Goal: Task Accomplishment & Management: Complete application form

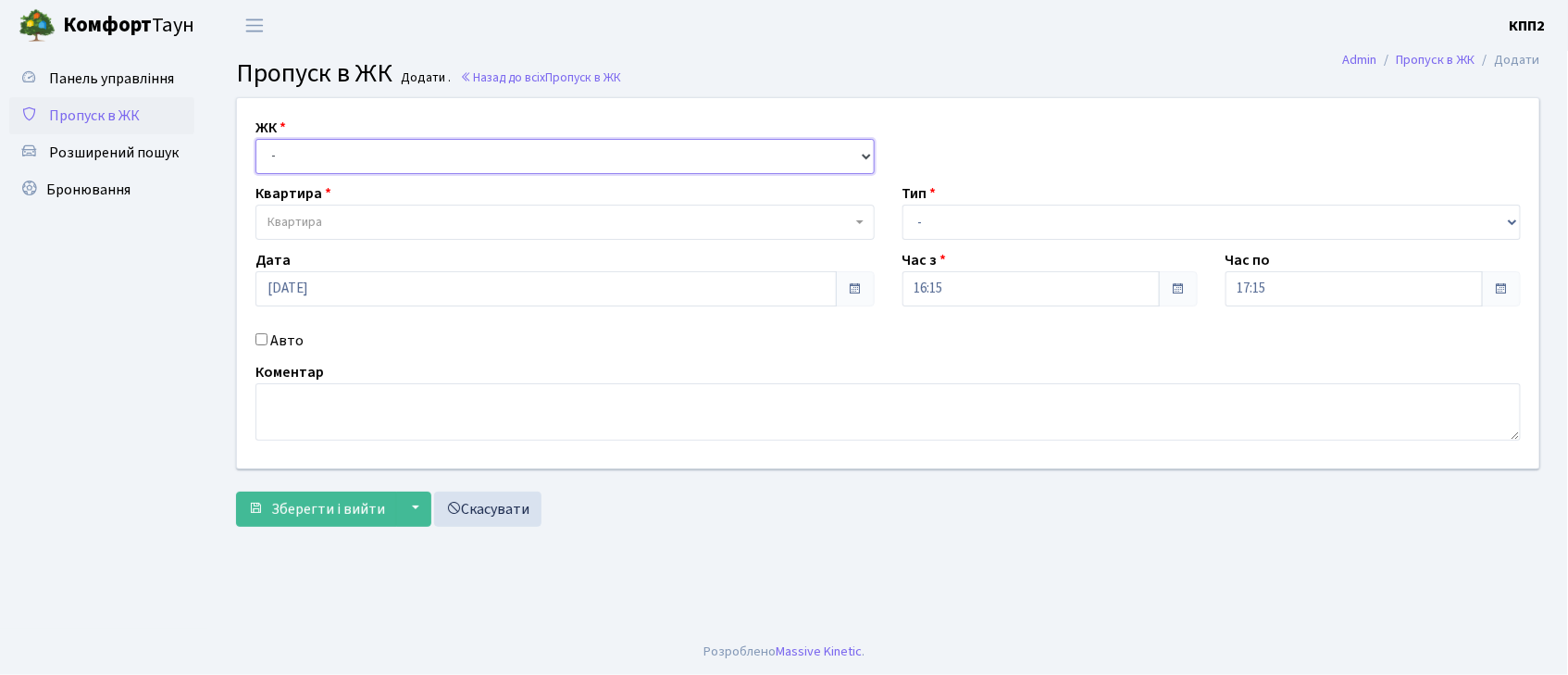
drag, startPoint x: 378, startPoint y: 153, endPoint x: 380, endPoint y: 171, distance: 18.1
click at [378, 159] on select "- КТ, вул. Регенераторна, 4 КТ2, просп. [STREET_ADDRESS] [STREET_ADDRESS] [PERS…" at bounding box center [565, 157] width 619 height 36
select select "271"
click at [255, 139] on select "- КТ, вул. Регенераторна, 4 КТ2, просп. [STREET_ADDRESS] [STREET_ADDRESS] [PERS…" at bounding box center [565, 157] width 619 height 36
select select
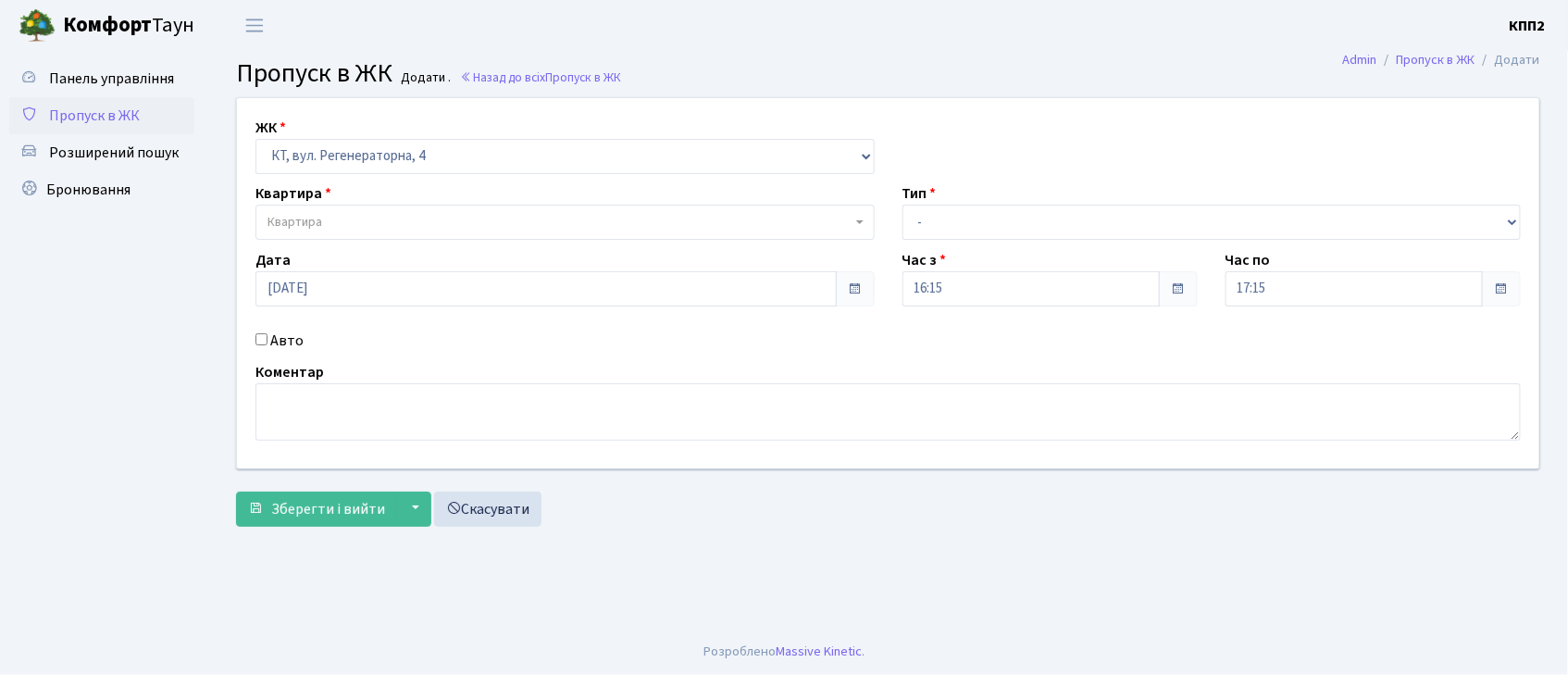
click at [260, 339] on input "Авто" at bounding box center [261, 339] width 12 height 12
checkbox input "true"
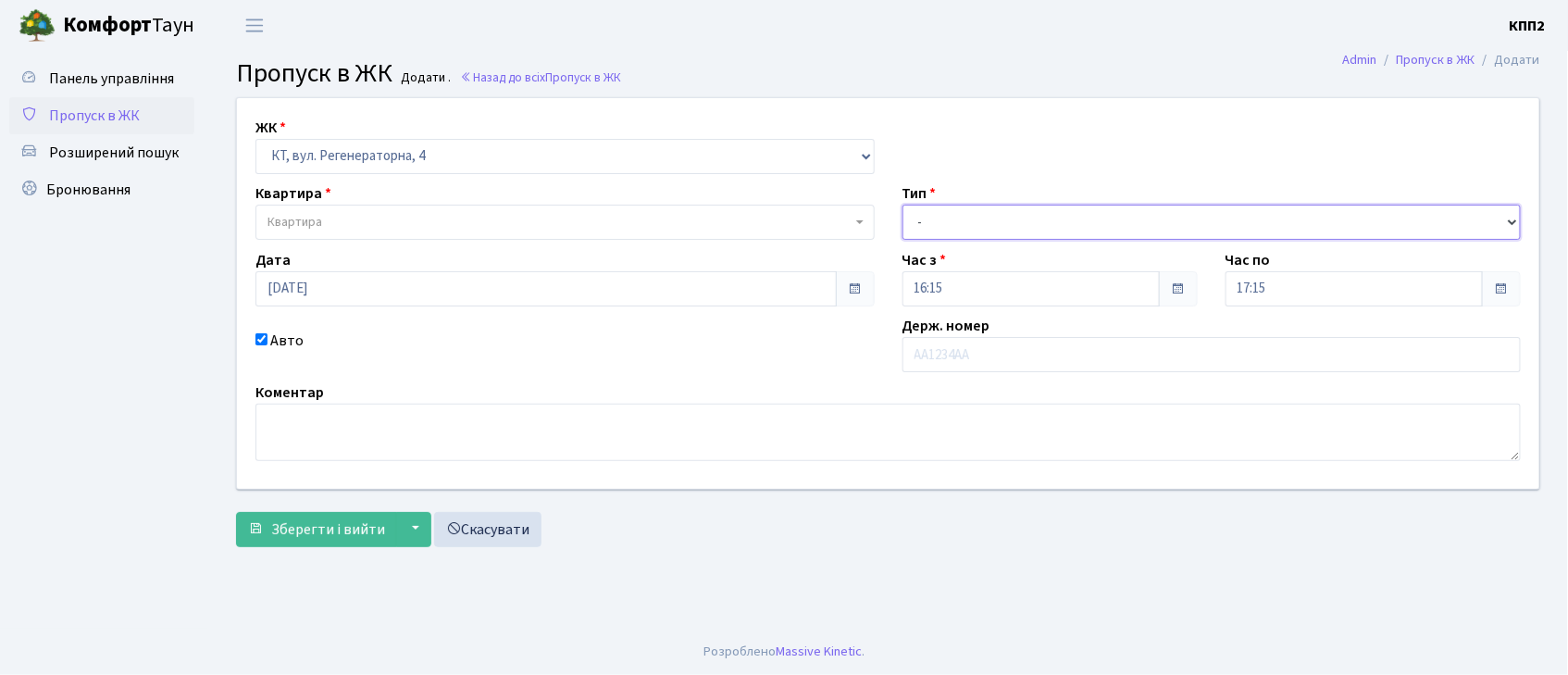
click at [1087, 208] on select "- Доставка Таксі Гості Сервіс" at bounding box center [1212, 222] width 619 height 36
select select "1"
click at [902, 204] on select "- Доставка Таксі Гості Сервіс" at bounding box center [1212, 222] width 619 height 36
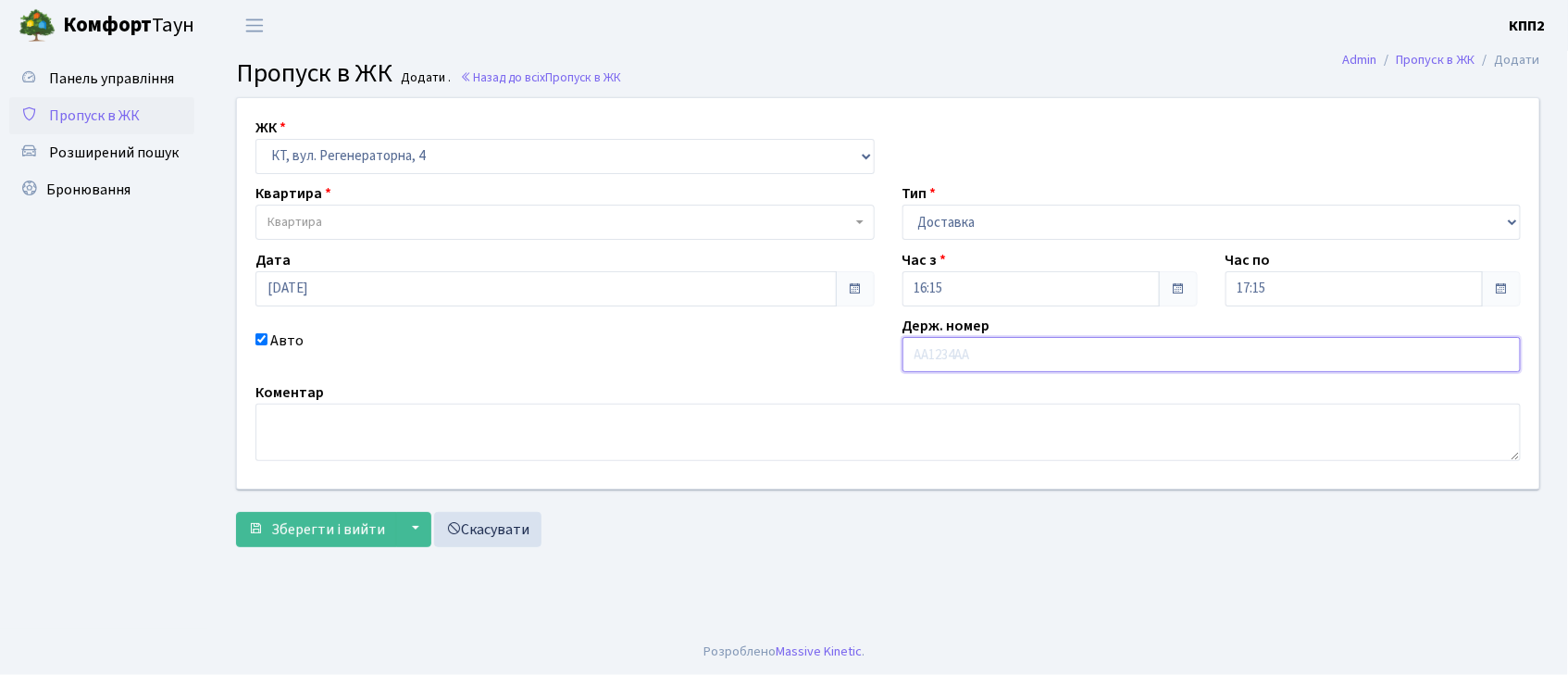
click at [1023, 349] on input "text" at bounding box center [1212, 355] width 619 height 36
type input "СА7981ВО"
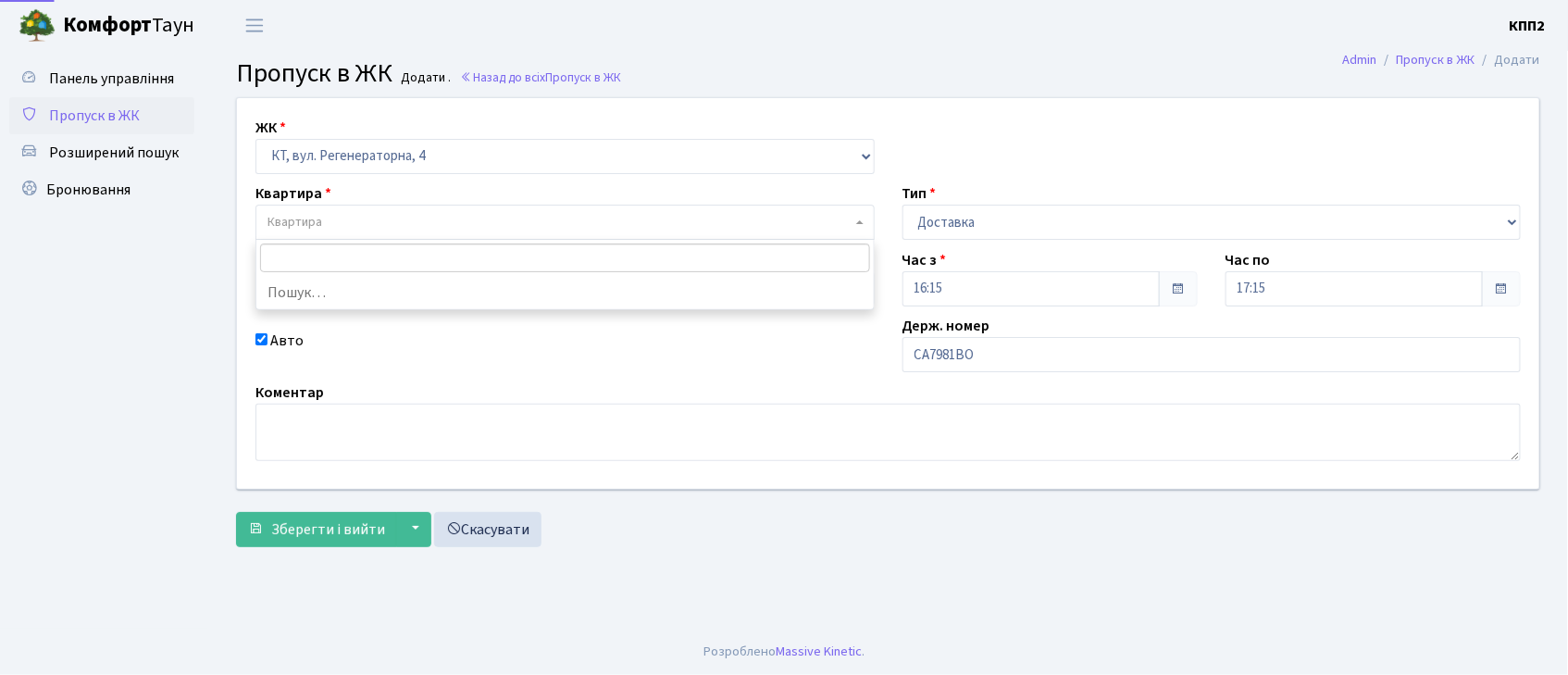
click at [716, 219] on span "Квартира" at bounding box center [559, 222] width 584 height 19
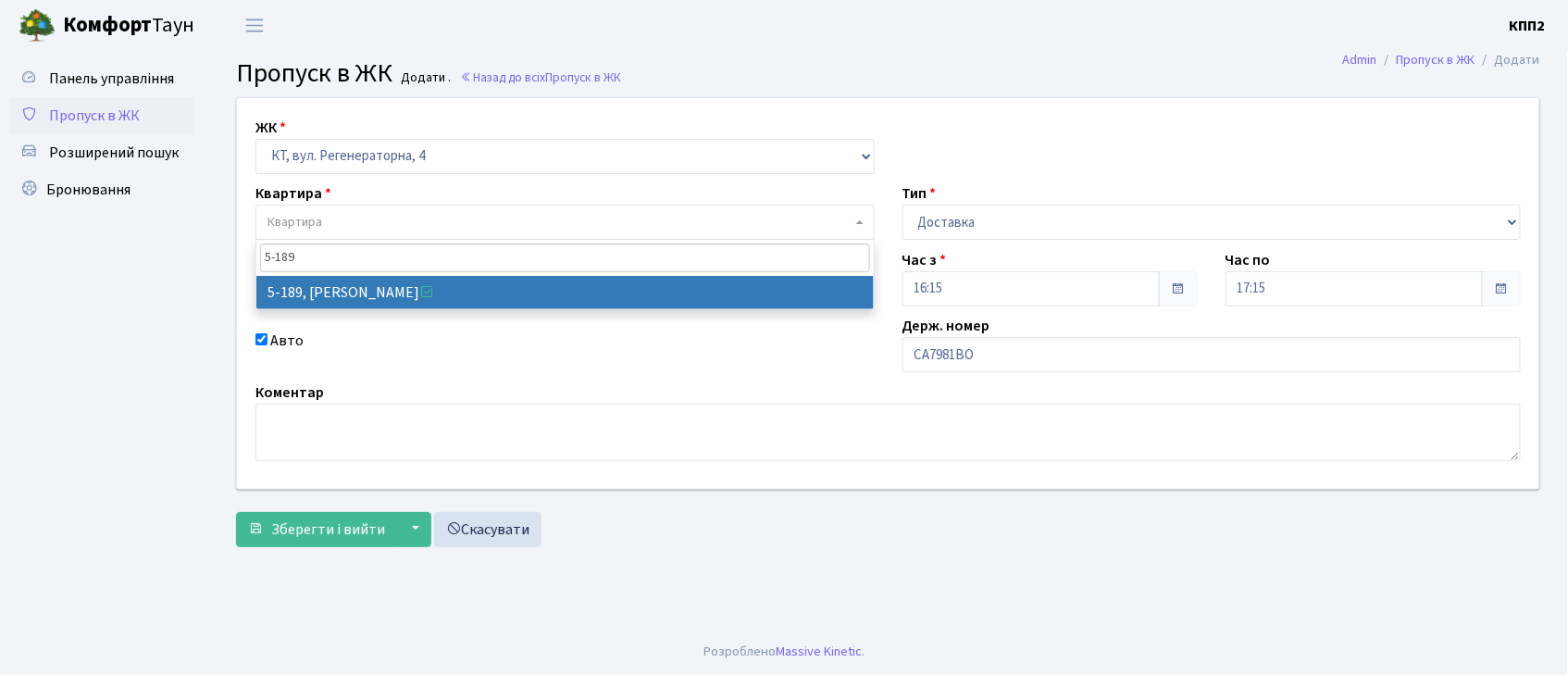
type input "5-189"
drag, startPoint x: 564, startPoint y: 290, endPoint x: 520, endPoint y: 327, distance: 57.5
select select "2347"
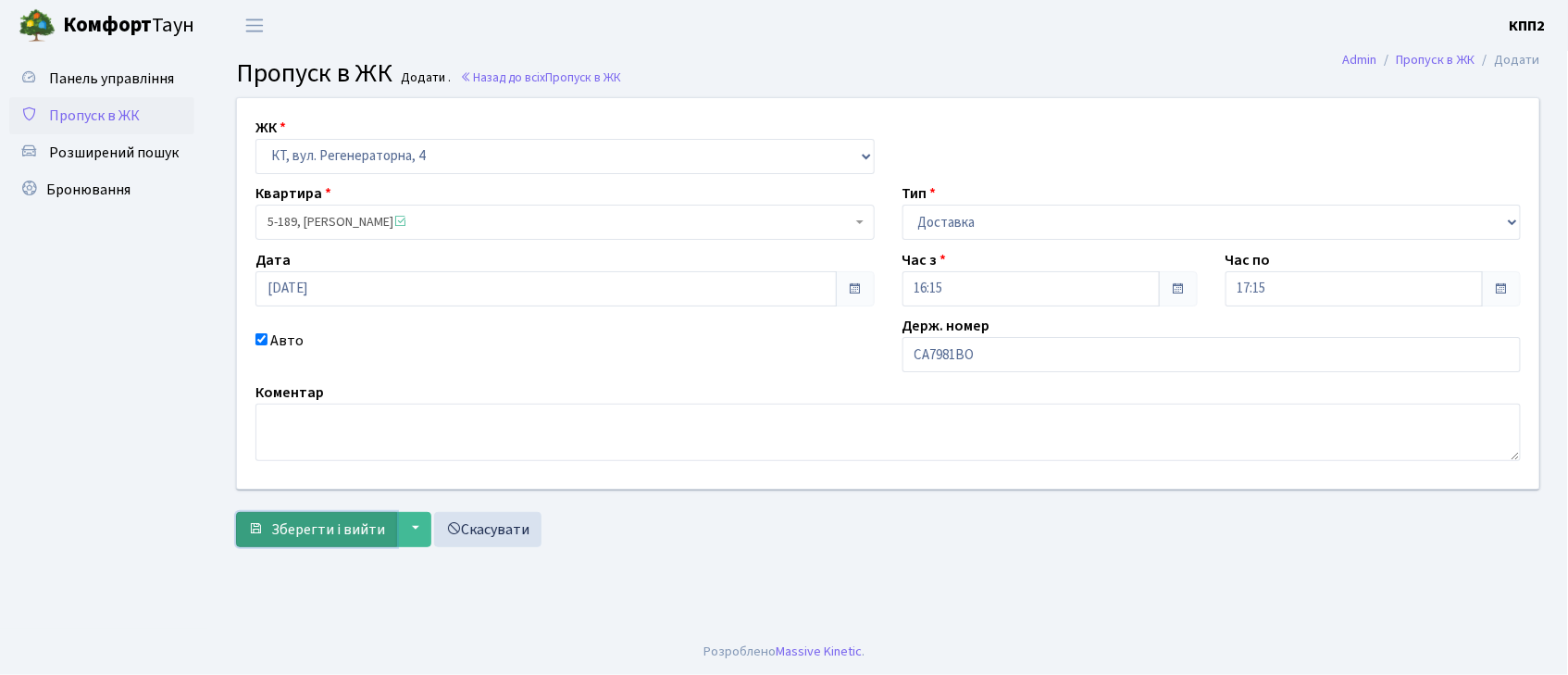
click at [306, 542] on button "Зберегти і вийти" at bounding box center [316, 530] width 161 height 36
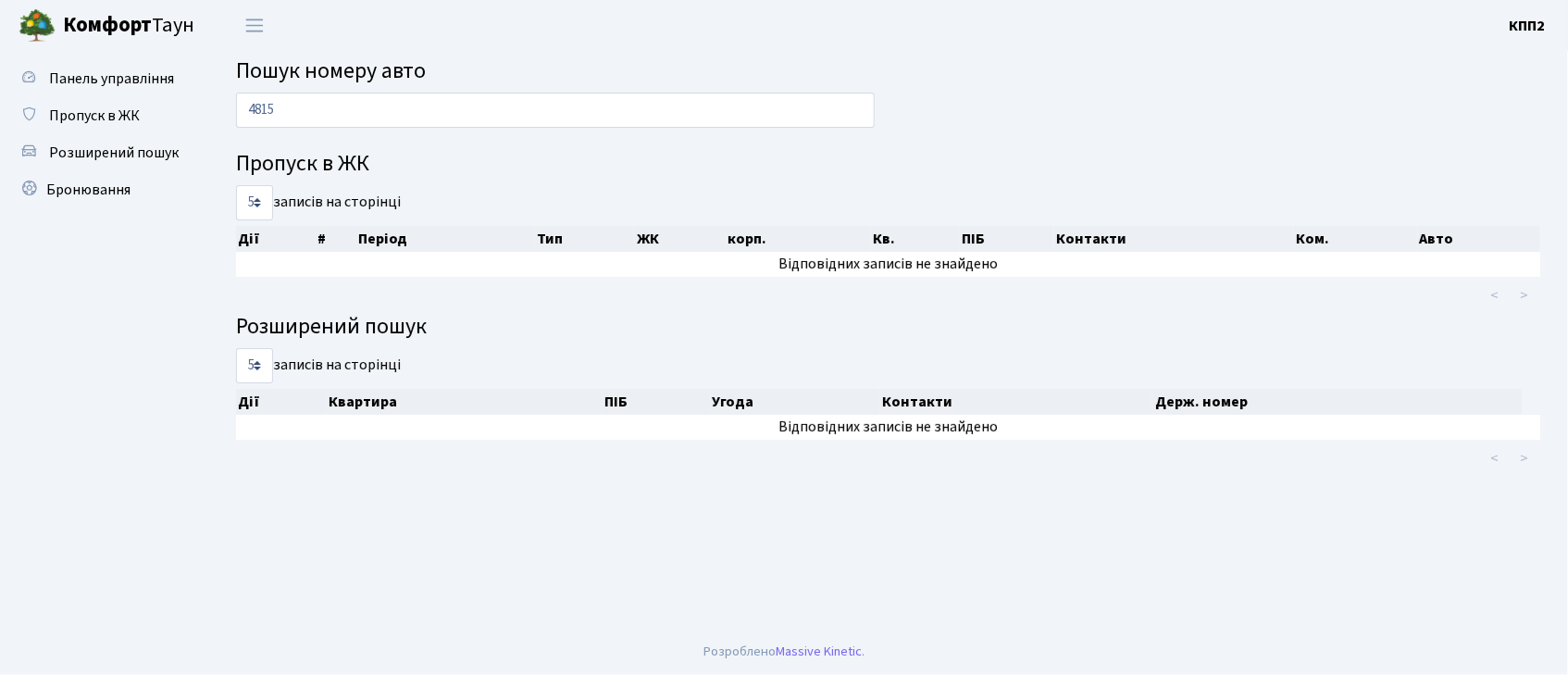
type input "4815"
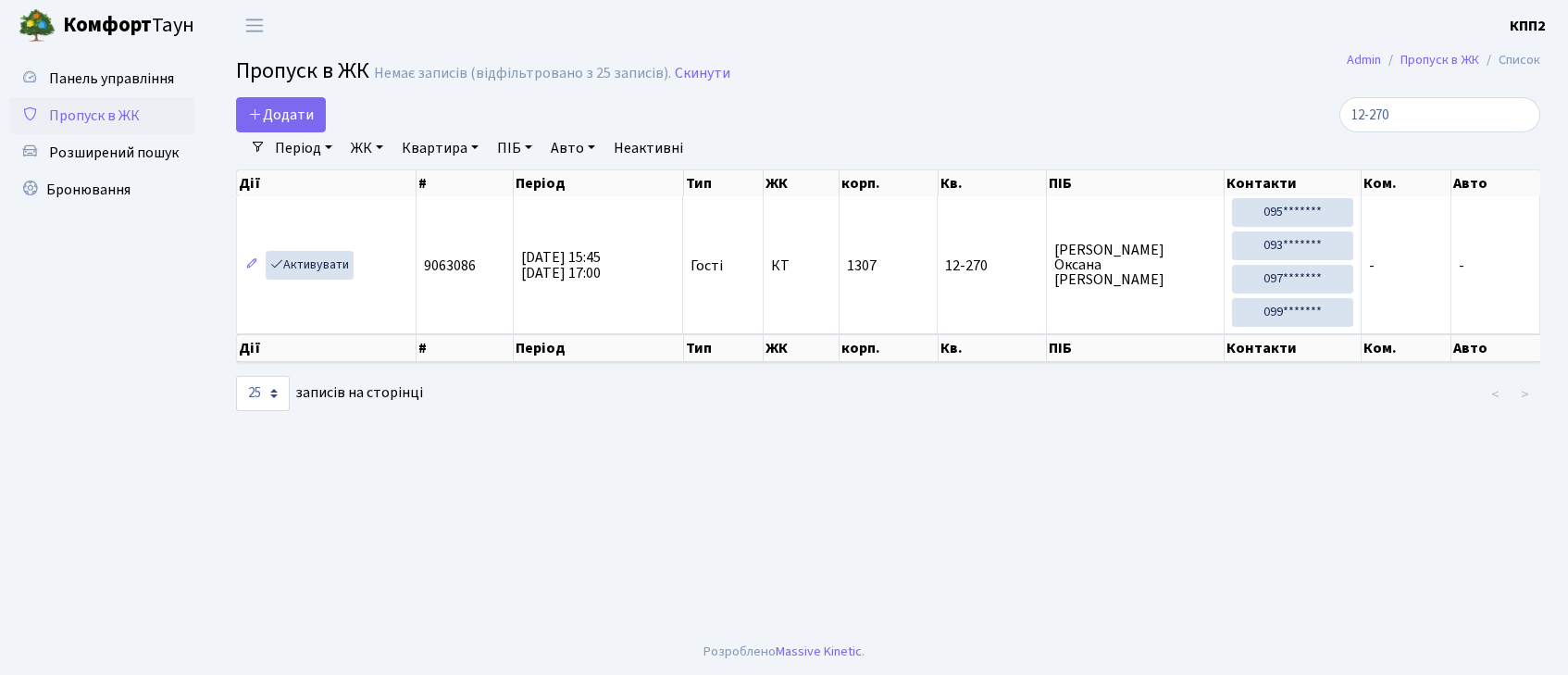
select select "25"
type input "1"
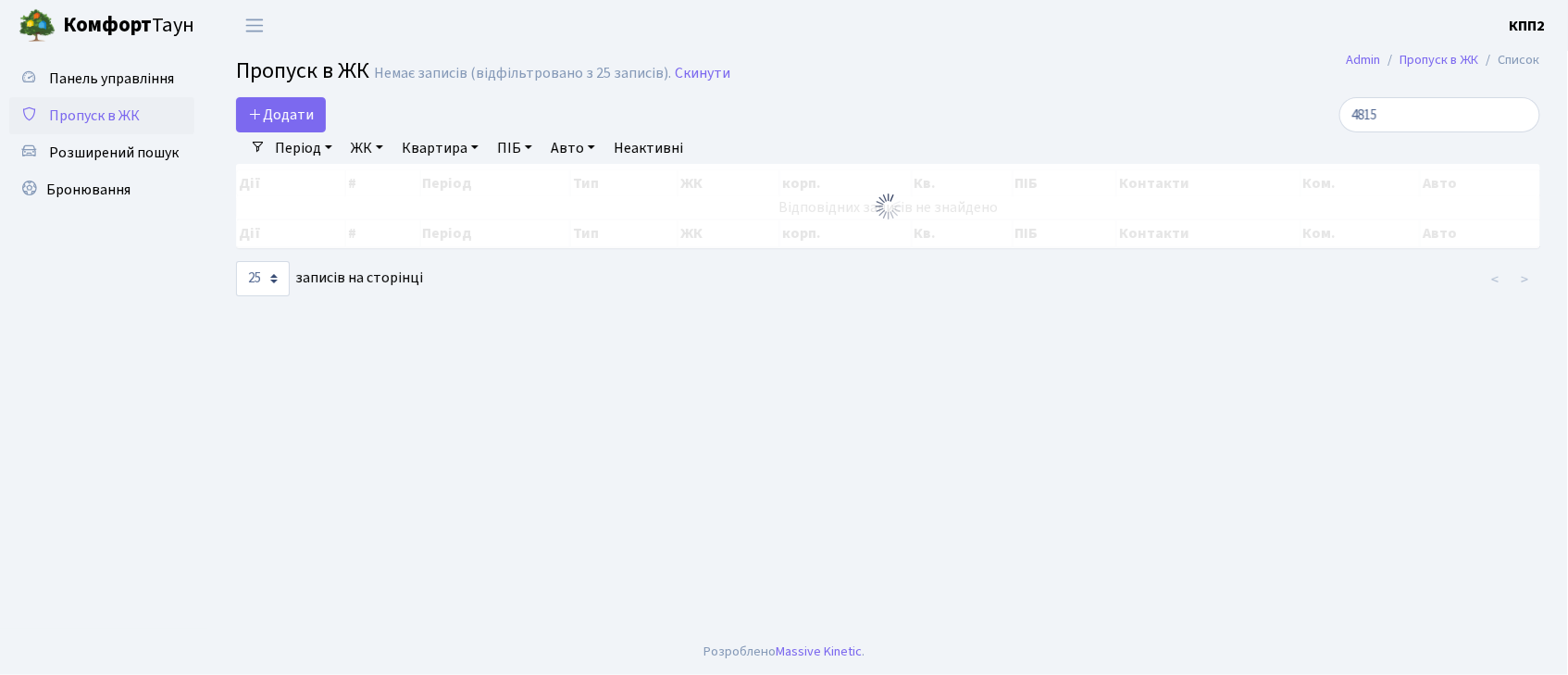
type input "4815"
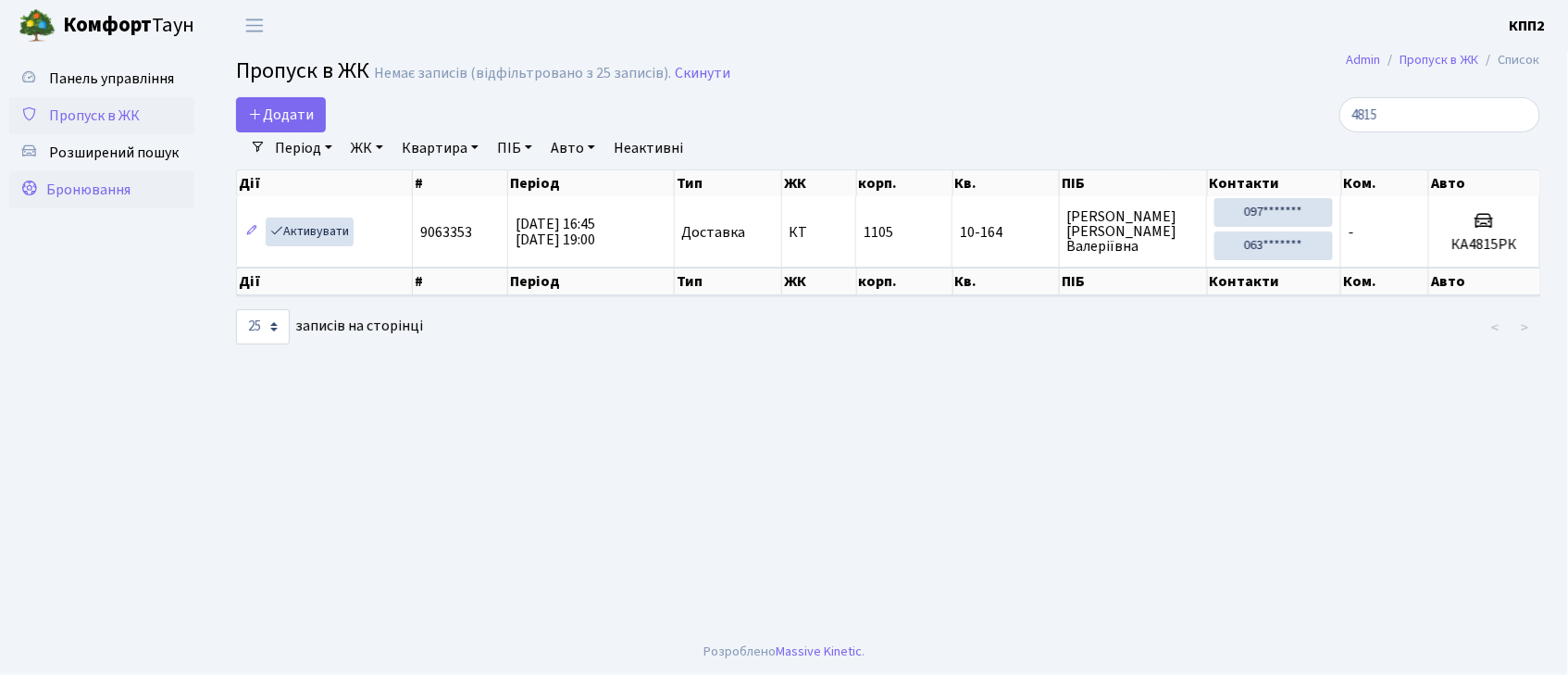
click at [157, 194] on link "Бронювання" at bounding box center [102, 190] width 185 height 38
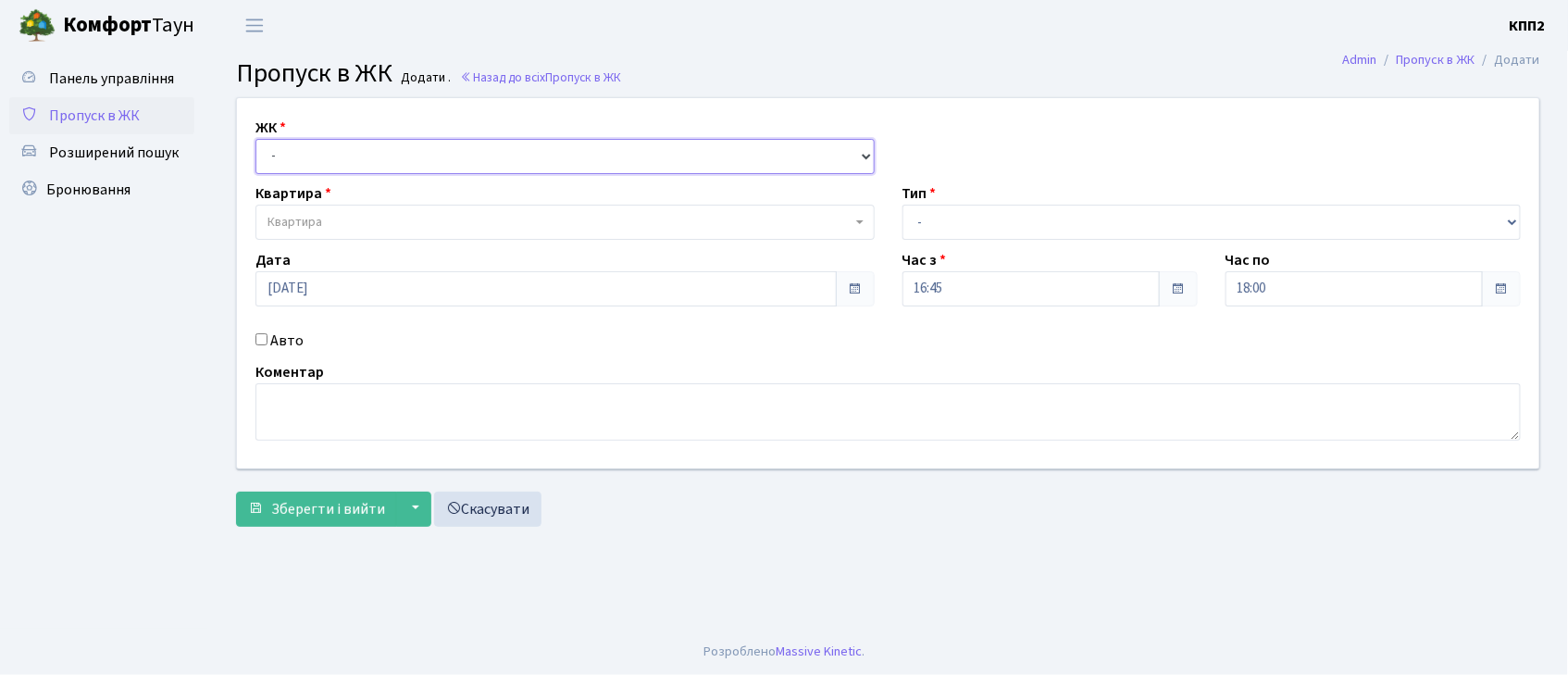
drag, startPoint x: 413, startPoint y: 157, endPoint x: 411, endPoint y: 173, distance: 16.1
click at [411, 164] on select "- КТ, вул. Регенераторна, 4 КТ2, просп. Соборності, 17 КТ3, вул. Березнева, 16 …" at bounding box center [565, 157] width 619 height 36
select select "302"
click at [255, 139] on select "- КТ, вул. Регенераторна, 4 КТ2, просп. Соборності, 17 КТ3, вул. Березнева, 16 …" at bounding box center [565, 157] width 619 height 36
select select
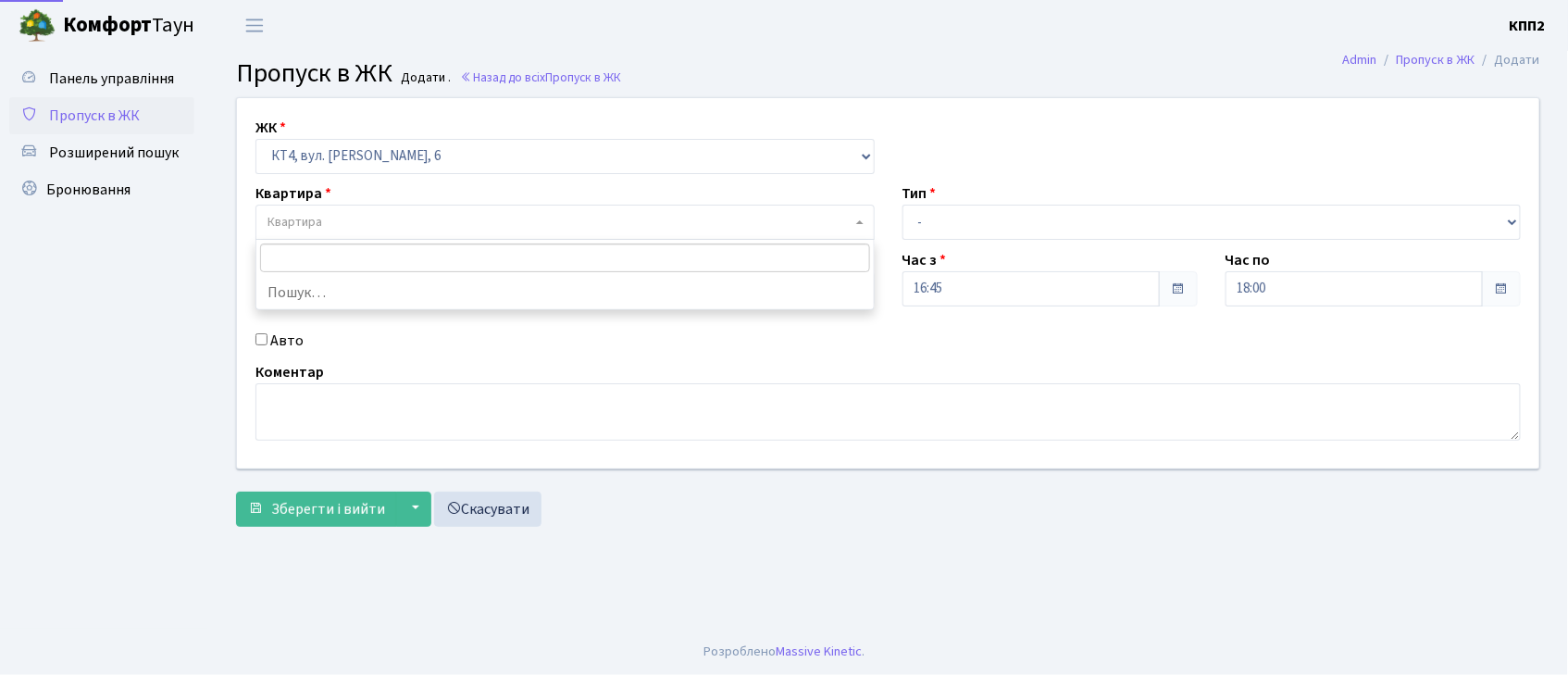
click at [363, 217] on span "Квартира" at bounding box center [559, 222] width 584 height 19
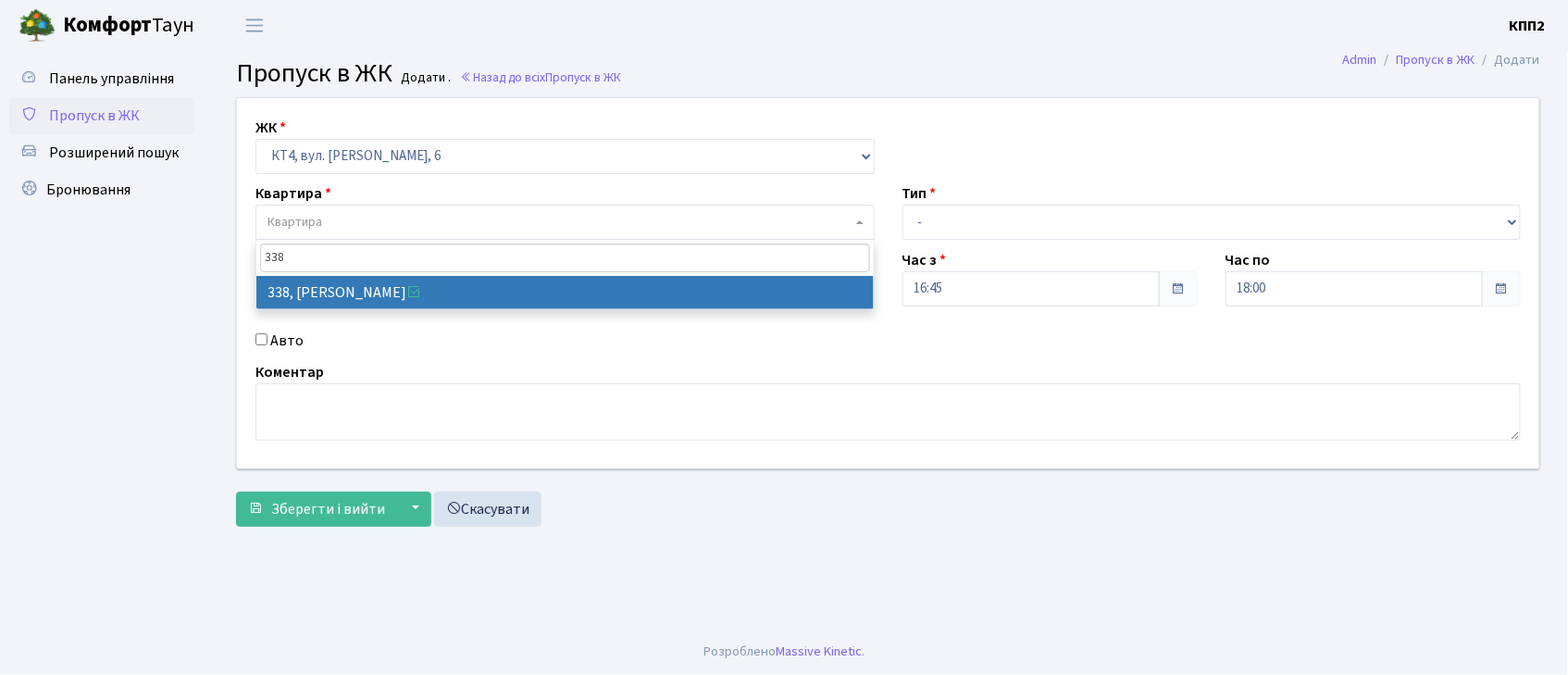
type input "338"
select select "17045"
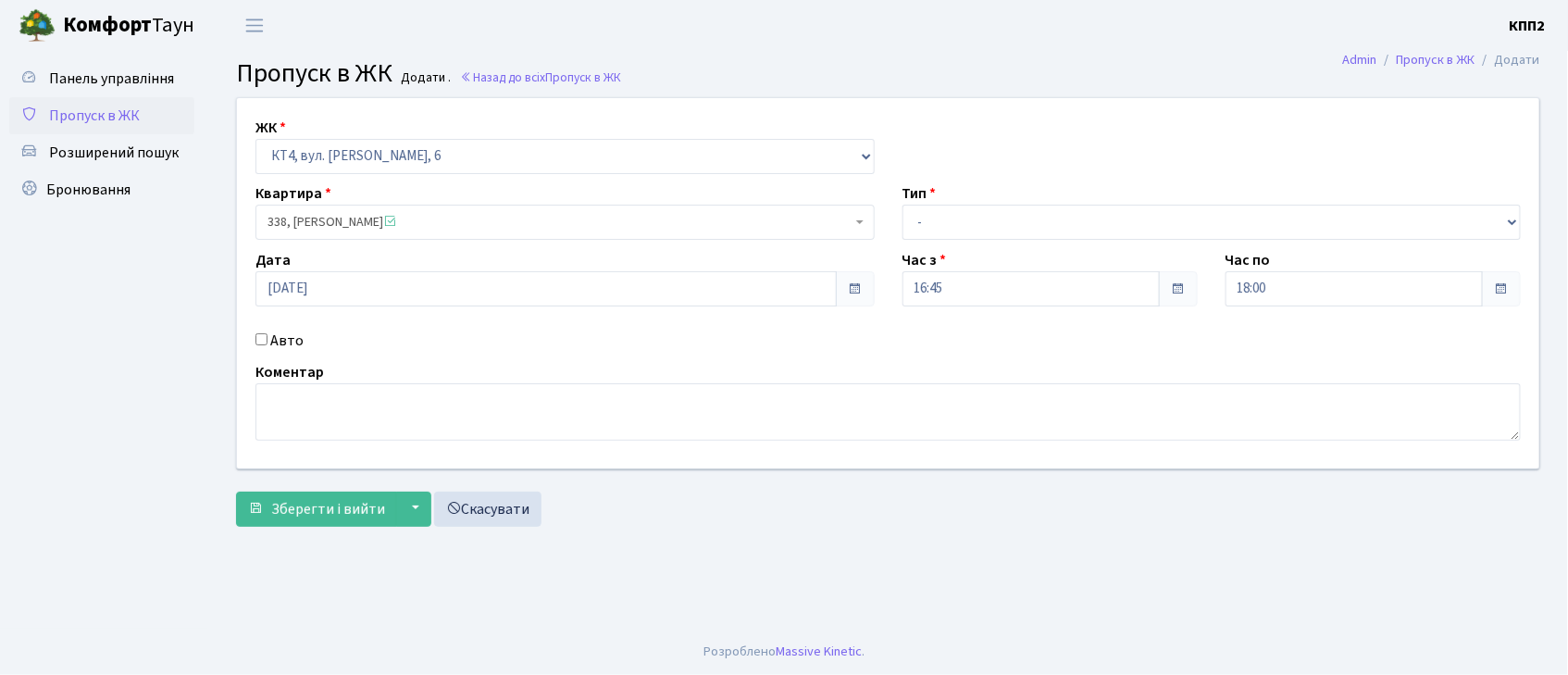
click at [256, 346] on div "Авто" at bounding box center [565, 340] width 647 height 23
click at [263, 342] on input "Авто" at bounding box center [261, 339] width 12 height 12
checkbox input "true"
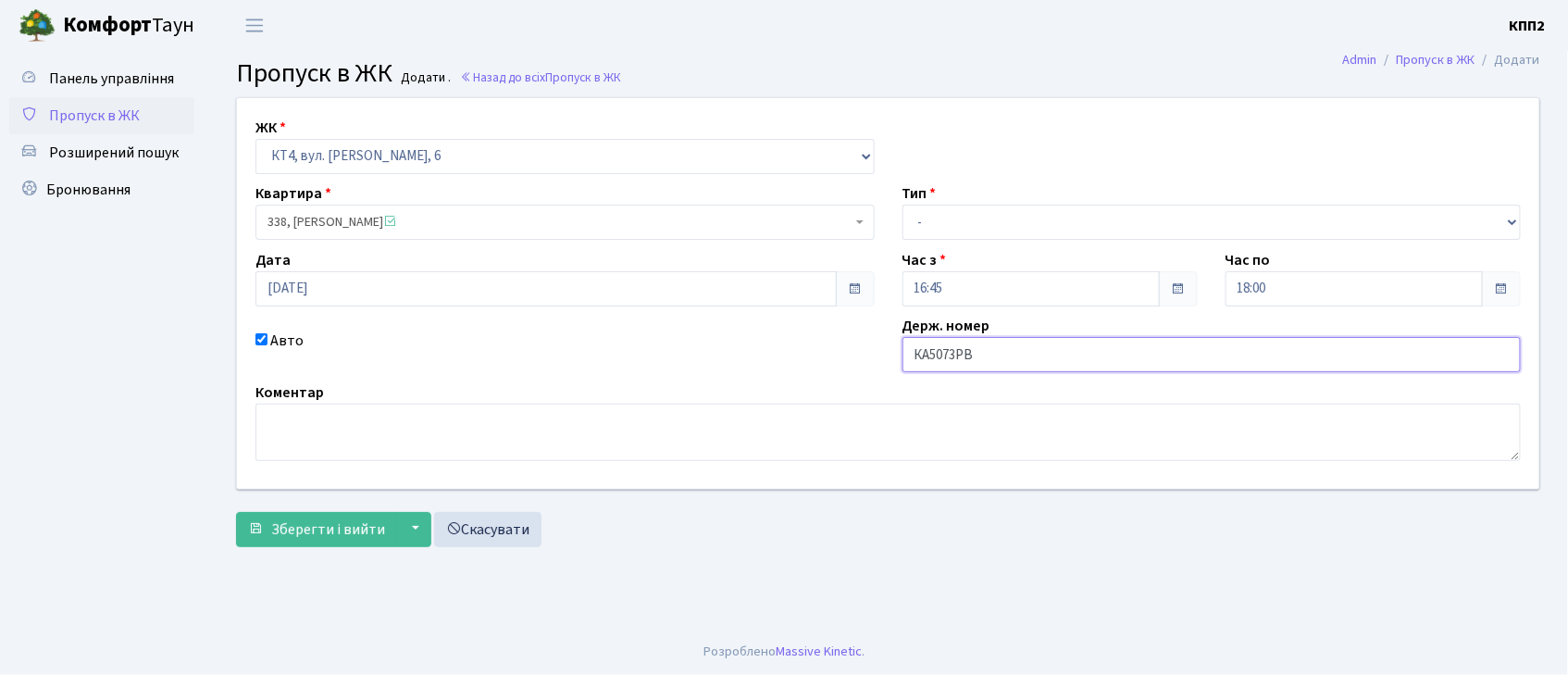
type input "КА5073РВ"
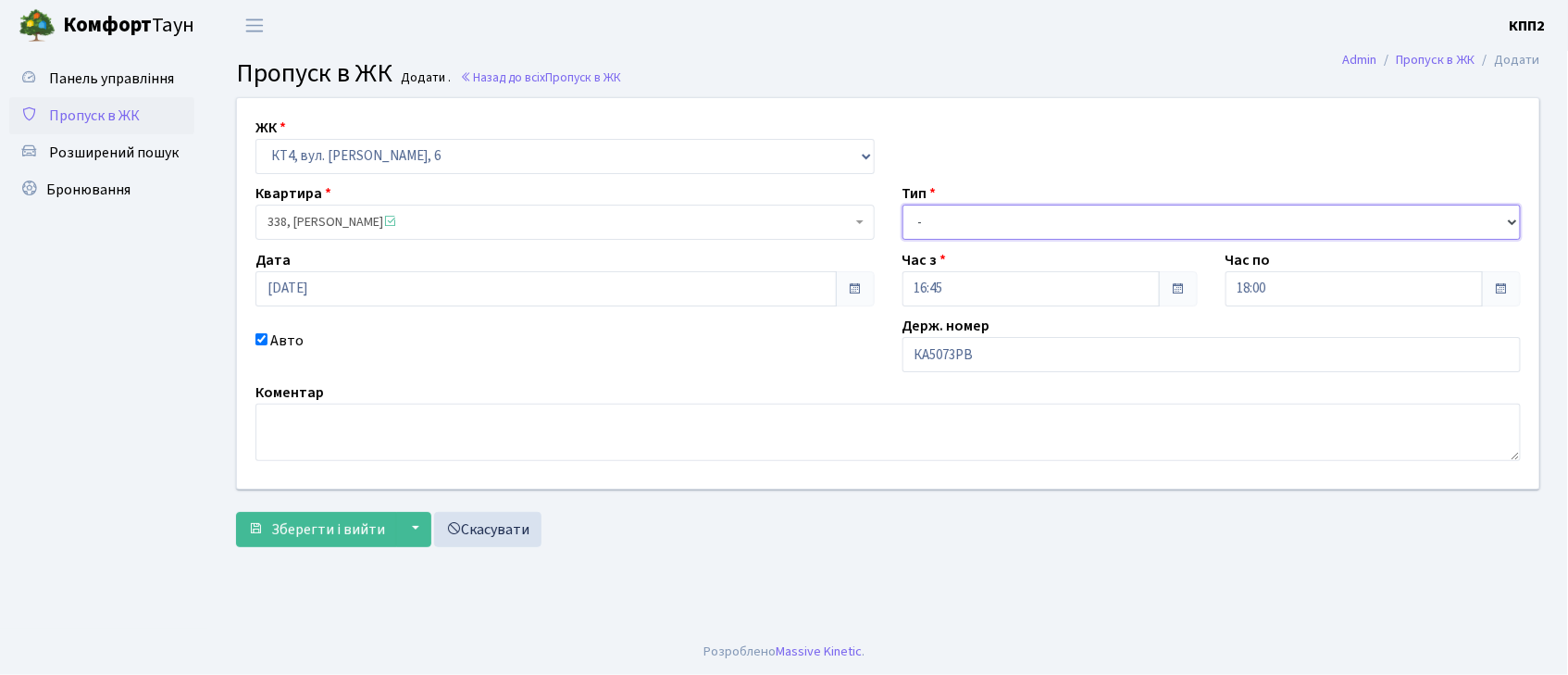
drag, startPoint x: 979, startPoint y: 213, endPoint x: 994, endPoint y: 237, distance: 28.3
click at [979, 213] on select "- Доставка Таксі Гості Сервіс" at bounding box center [1212, 222] width 619 height 36
select select "3"
click at [902, 204] on select "- Доставка Таксі Гості Сервіс" at bounding box center [1212, 222] width 619 height 36
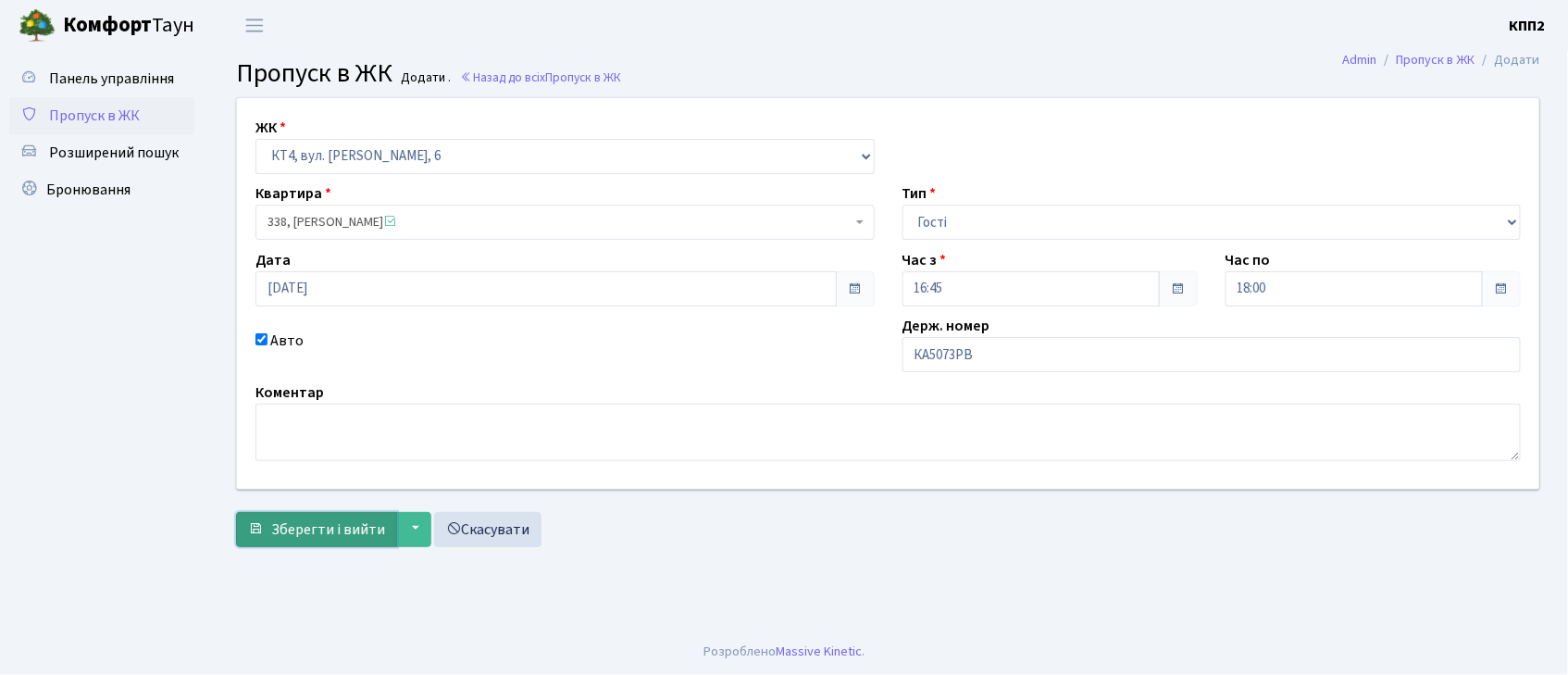
click at [274, 534] on span "Зберегти і вийти" at bounding box center [327, 530] width 113 height 21
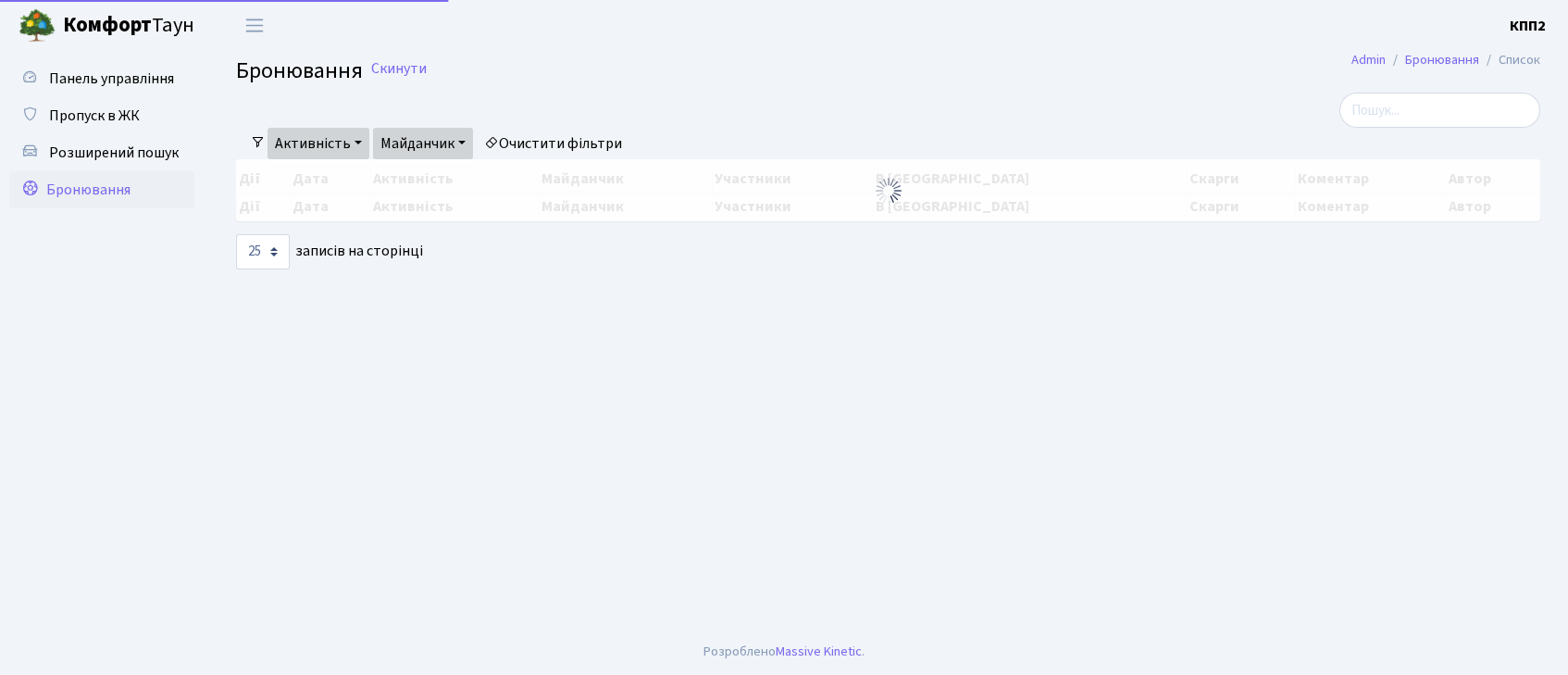
select select "25"
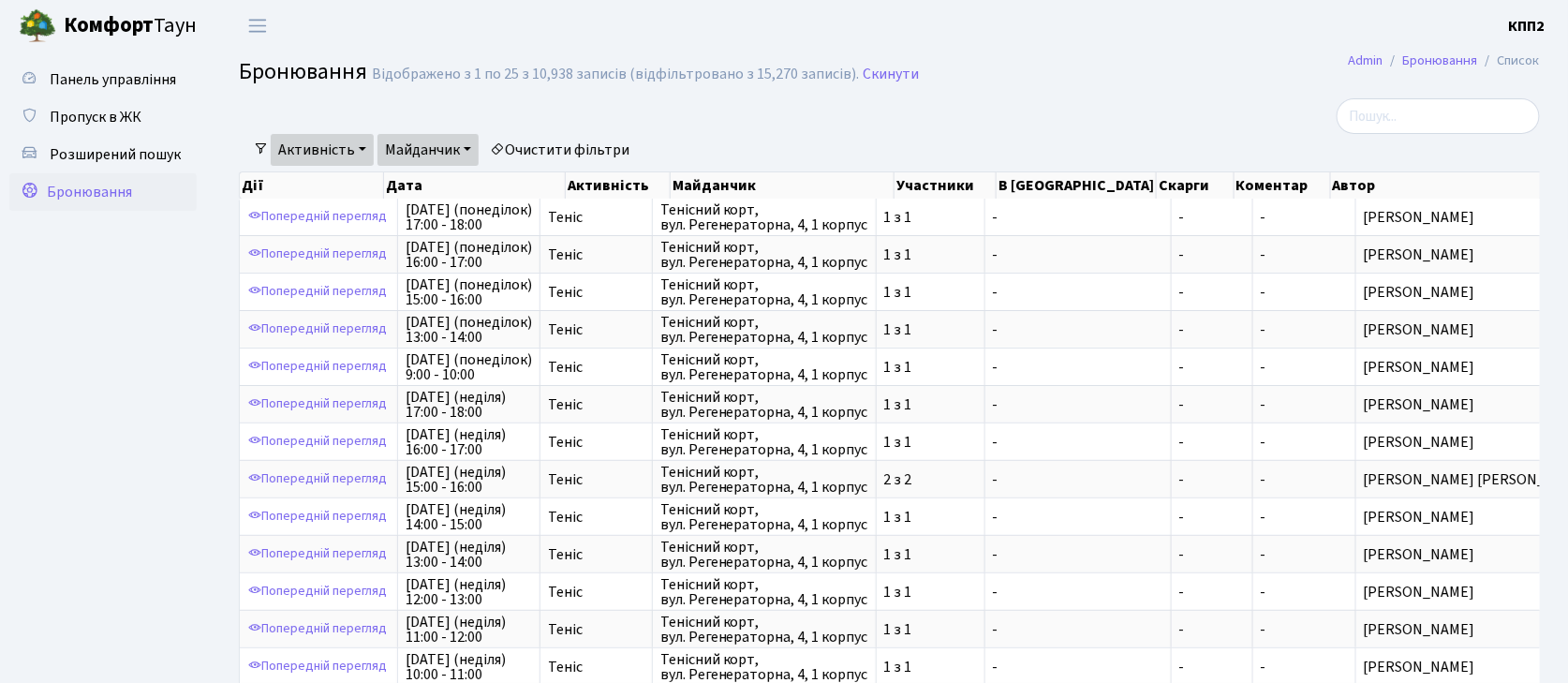
click at [315, 145] on link "Активність" at bounding box center [321, 150] width 103 height 32
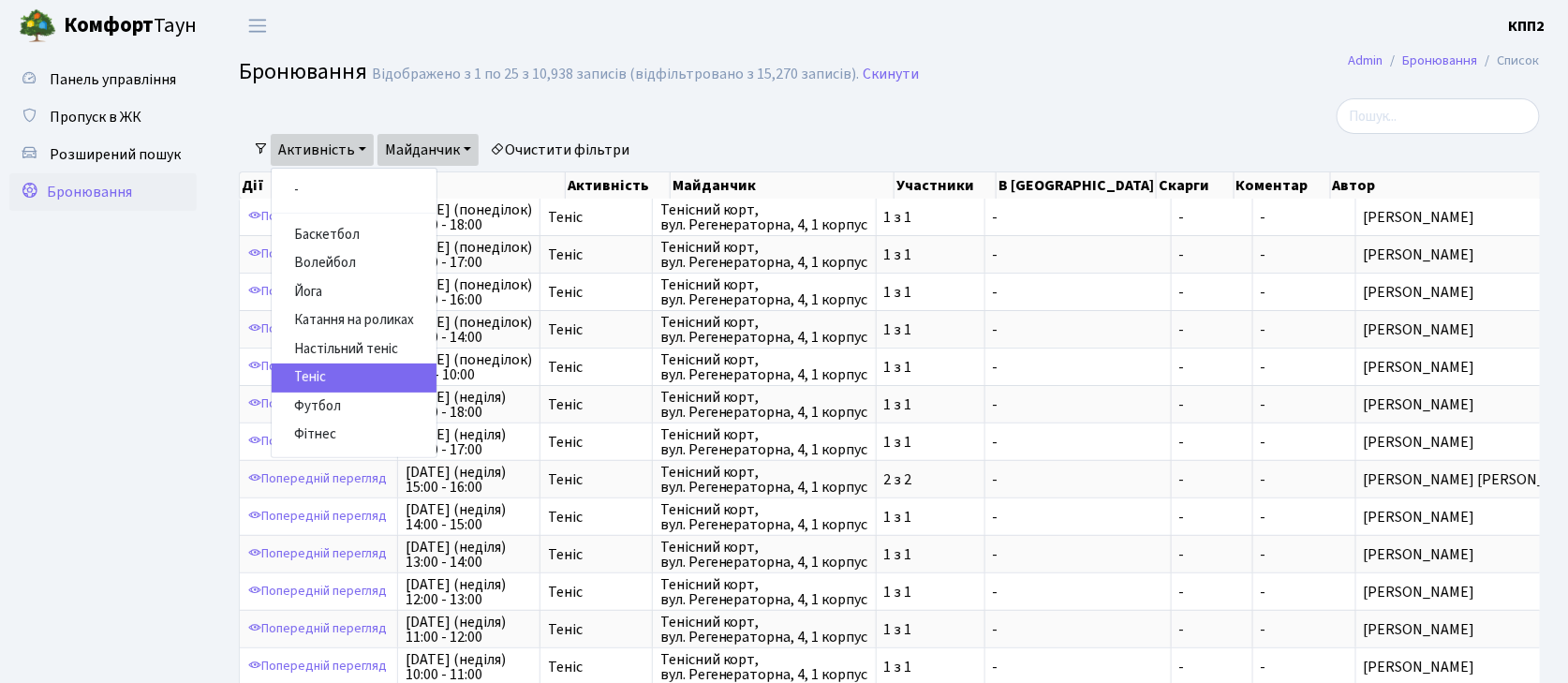
click at [315, 144] on link "Активність" at bounding box center [321, 150] width 103 height 32
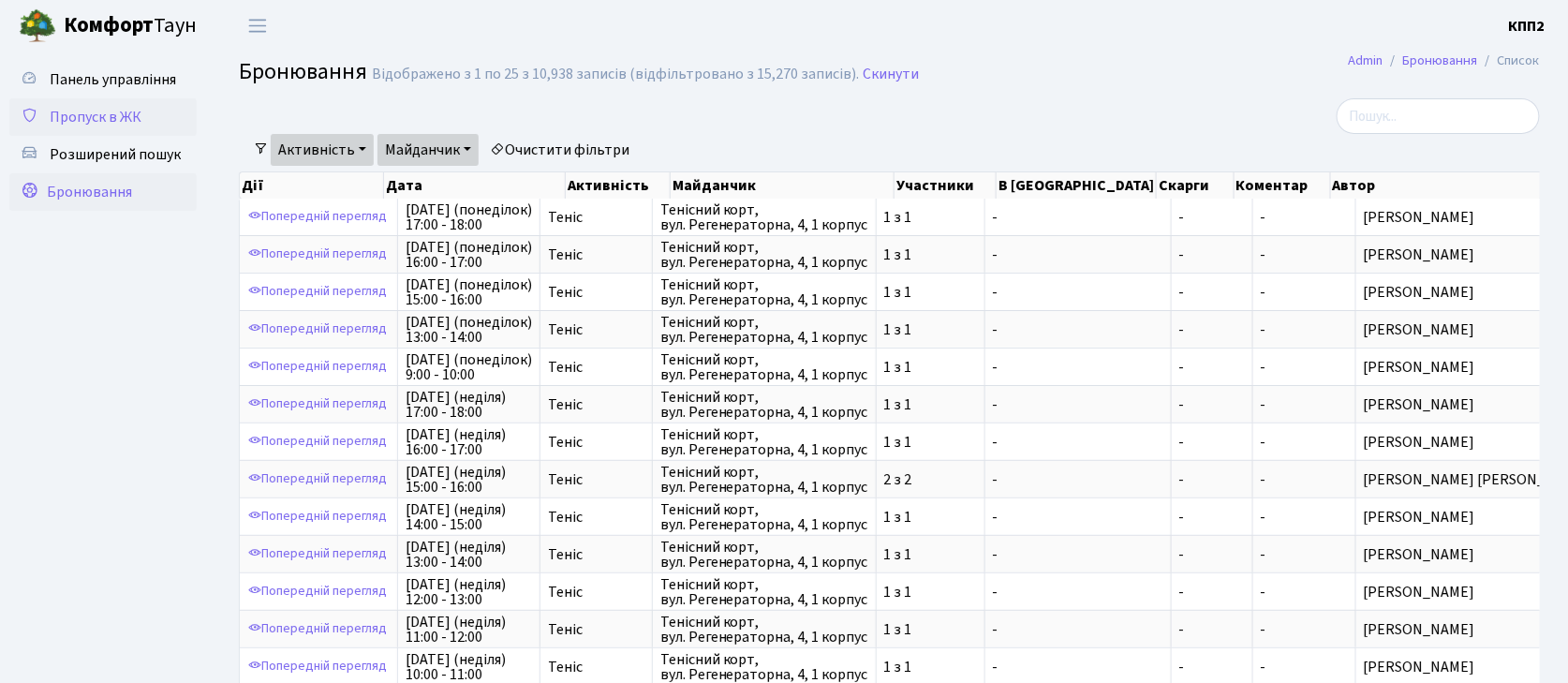
click at [113, 114] on span "Пропуск в ЖК" at bounding box center [96, 117] width 92 height 21
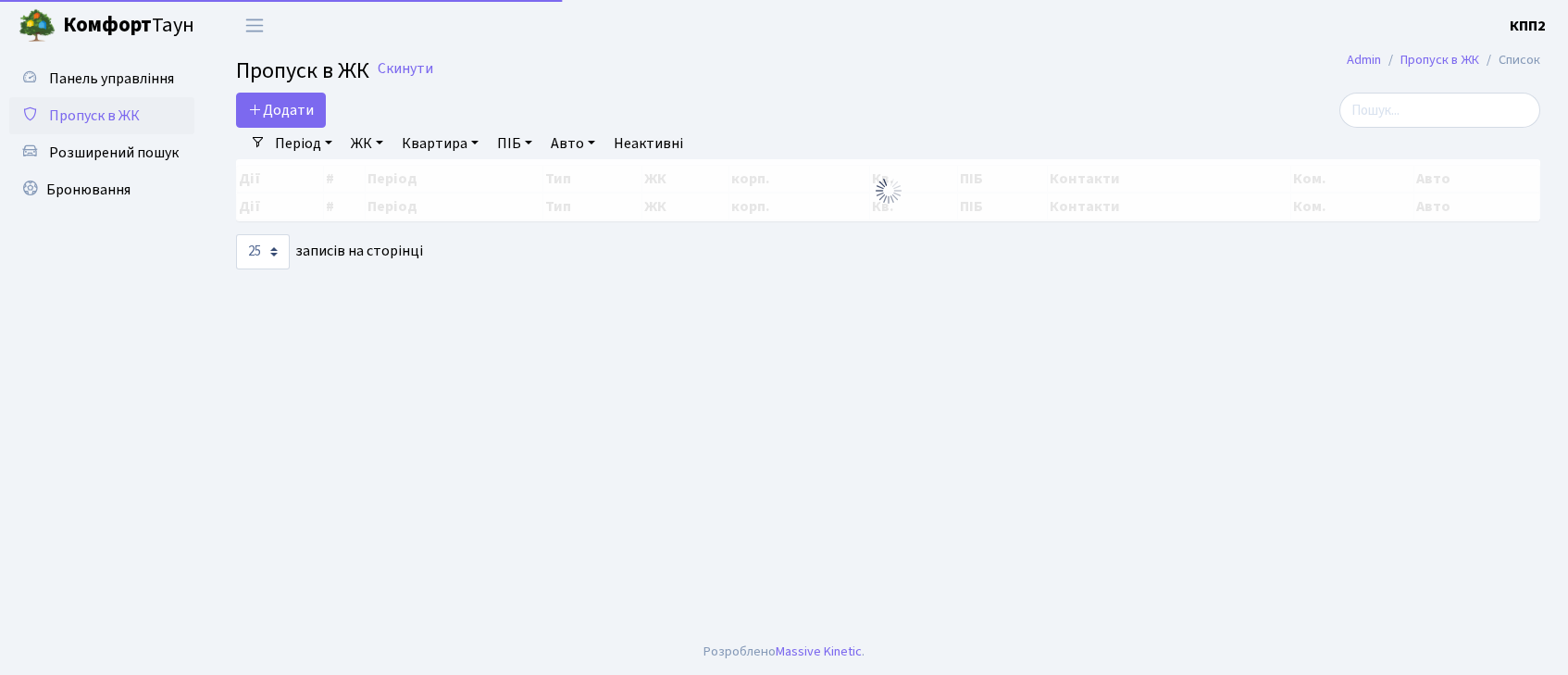
select select "25"
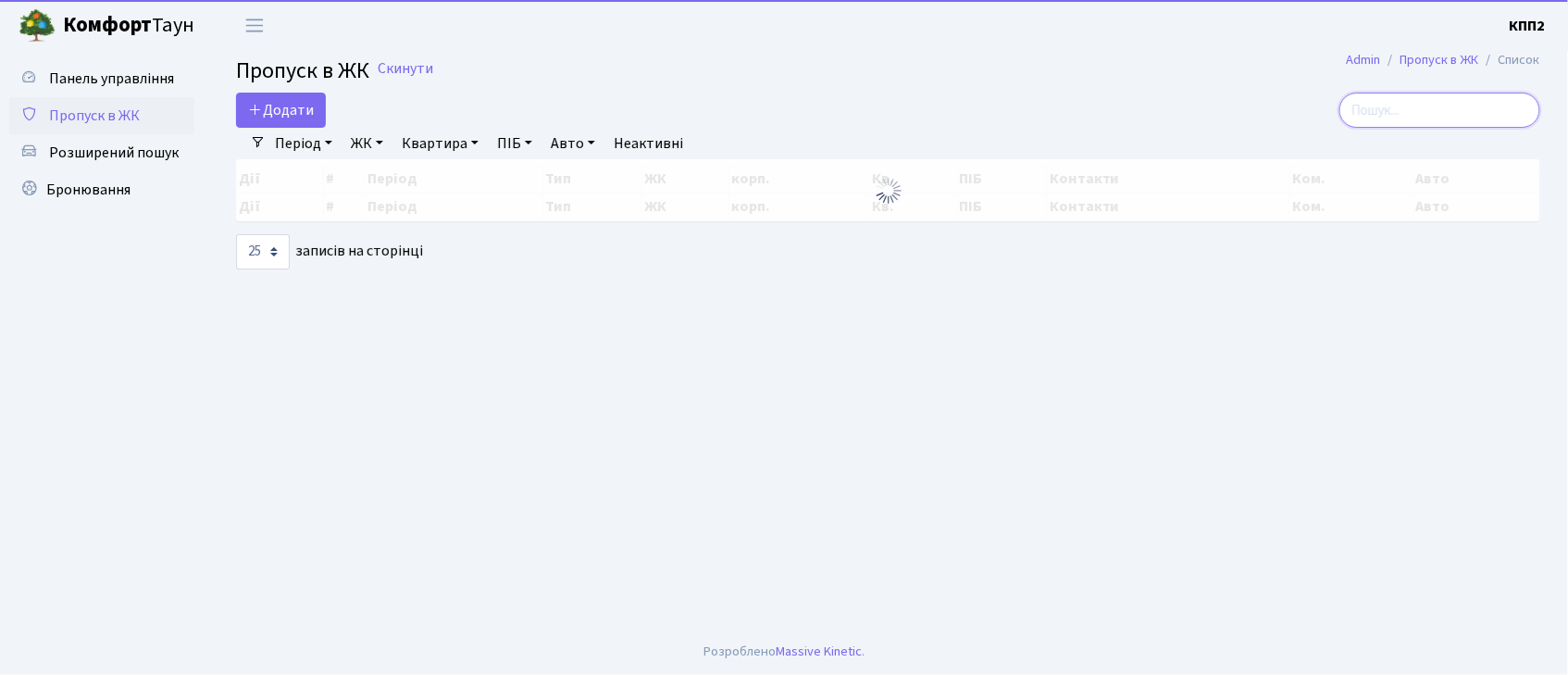
click at [1408, 110] on input "search" at bounding box center [1440, 111] width 201 height 36
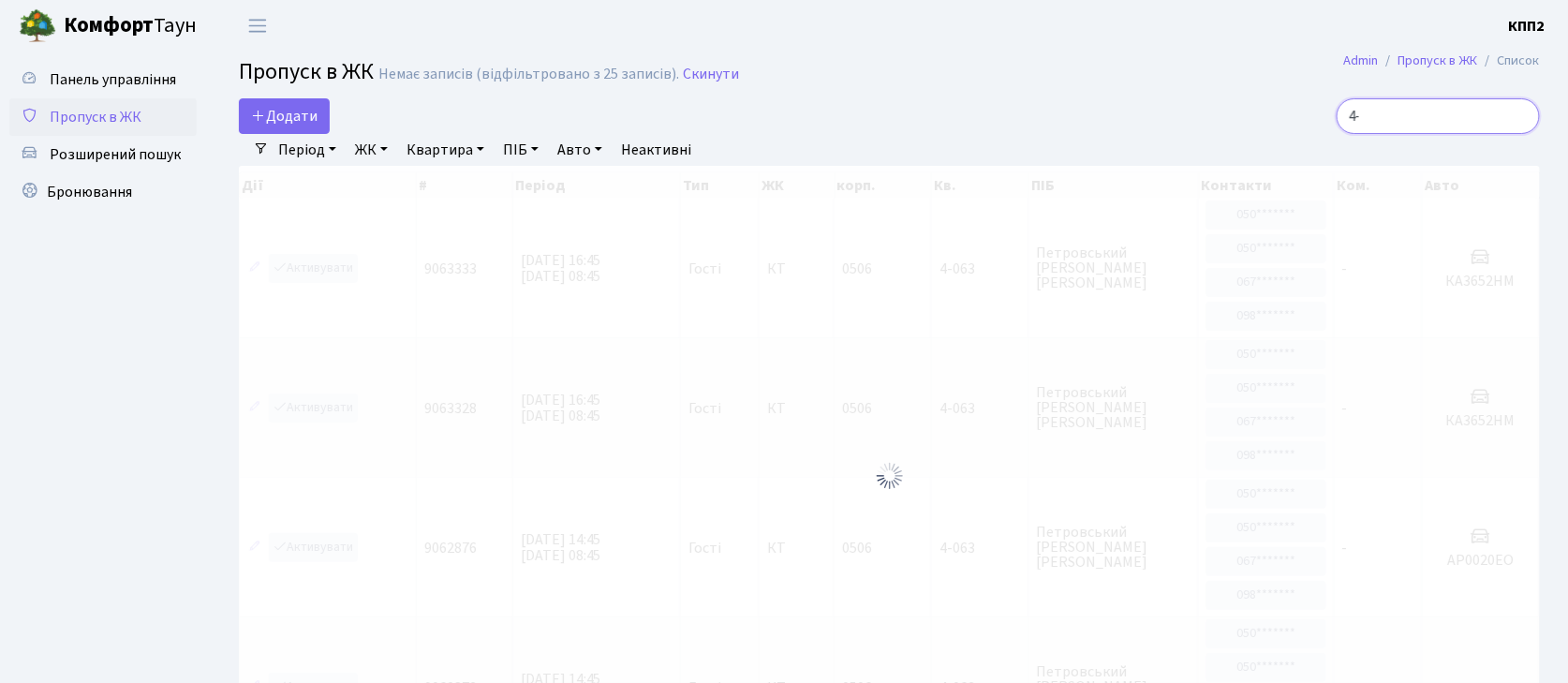
type input "4"
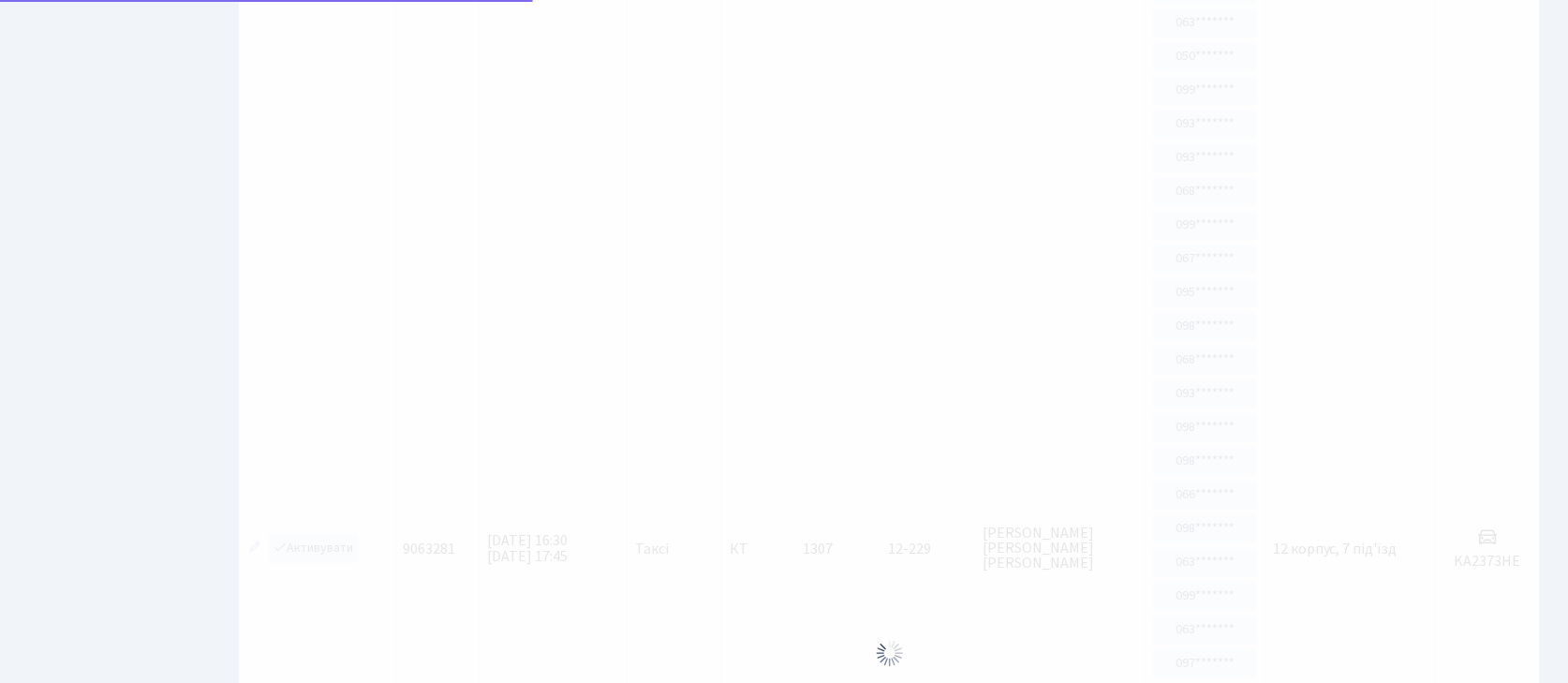
scroll to position [1624, 0]
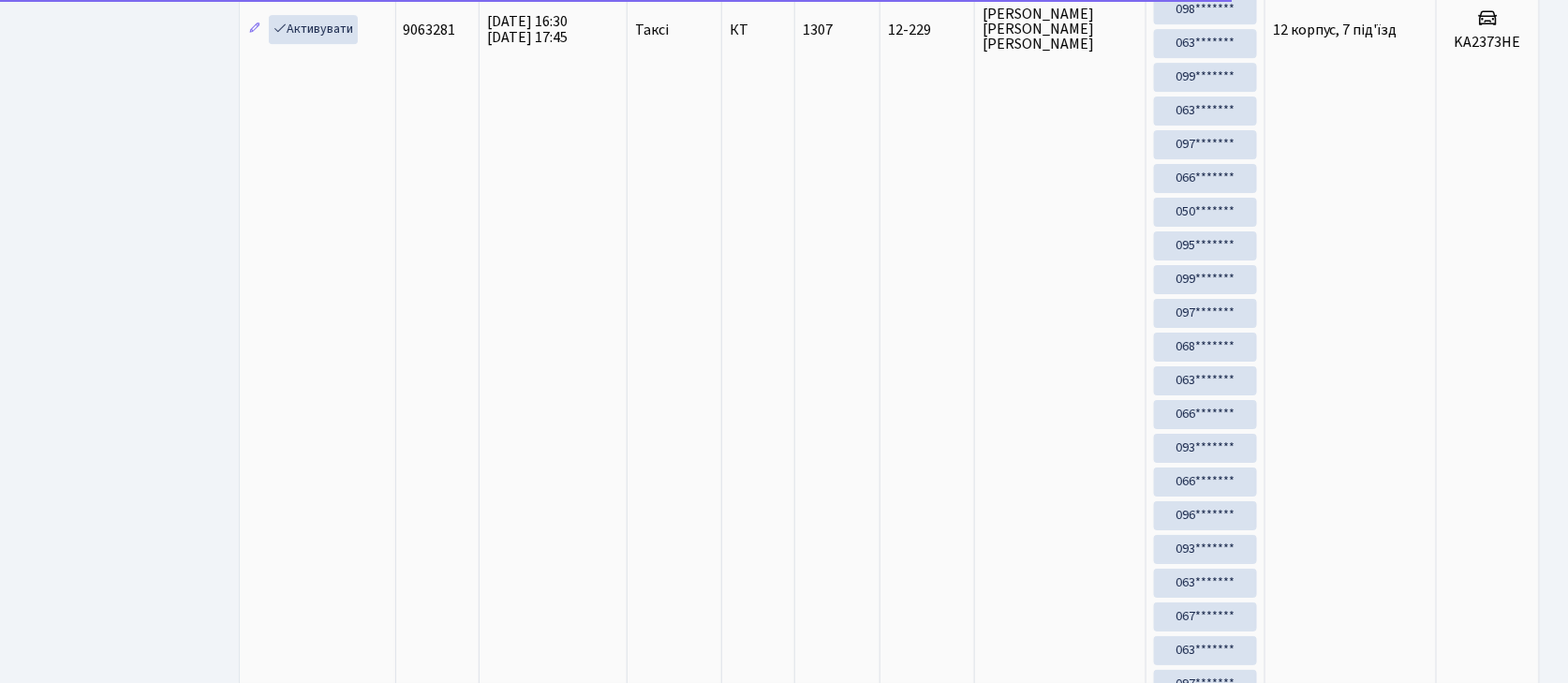
type input "1"
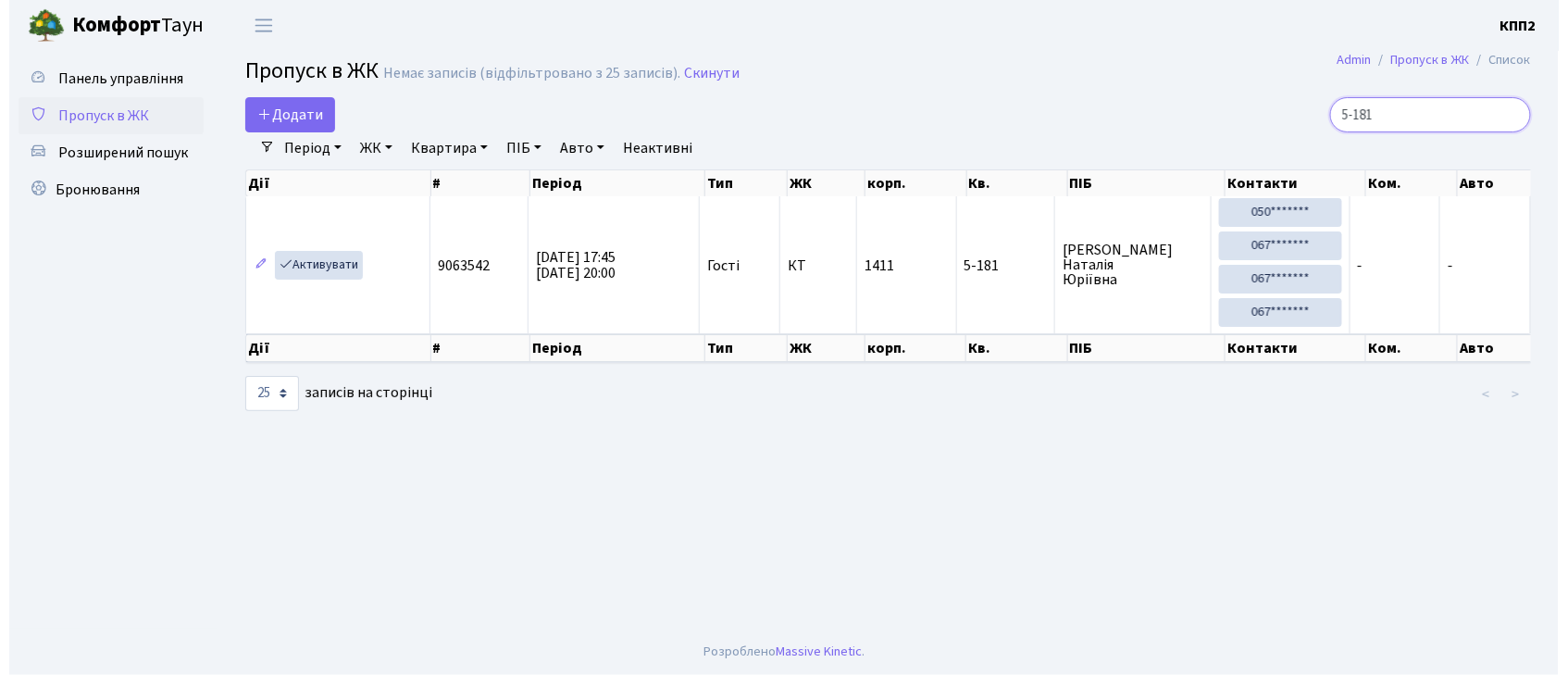
scroll to position [0, 0]
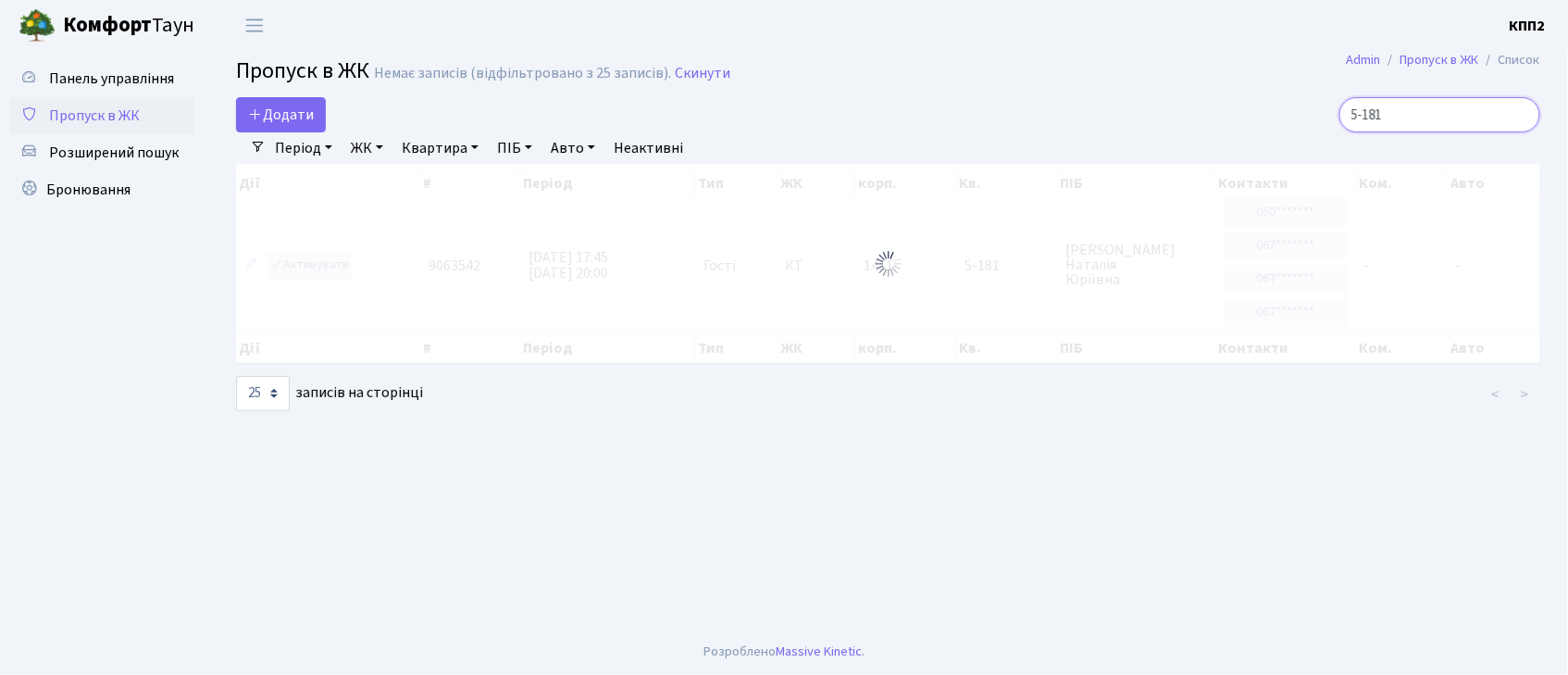
type input "5-181"
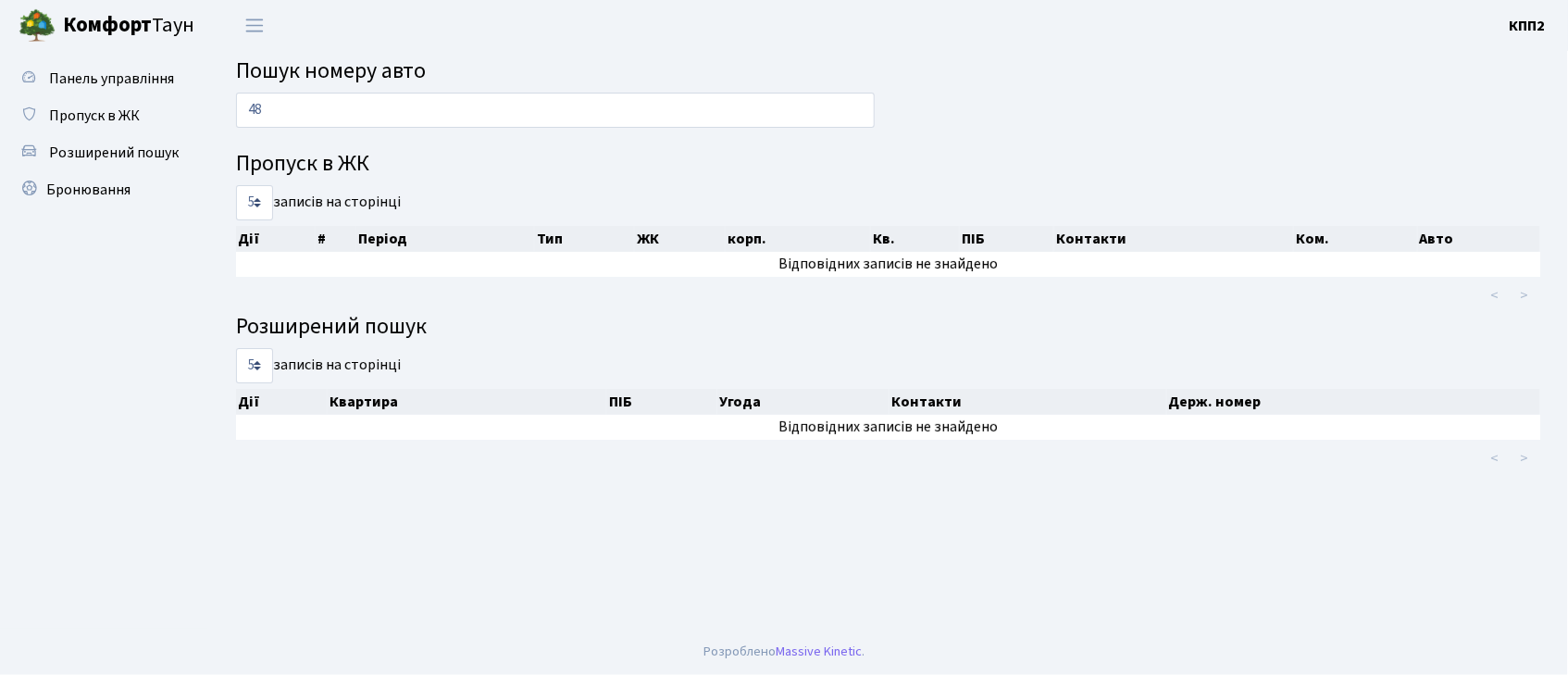
type input "4"
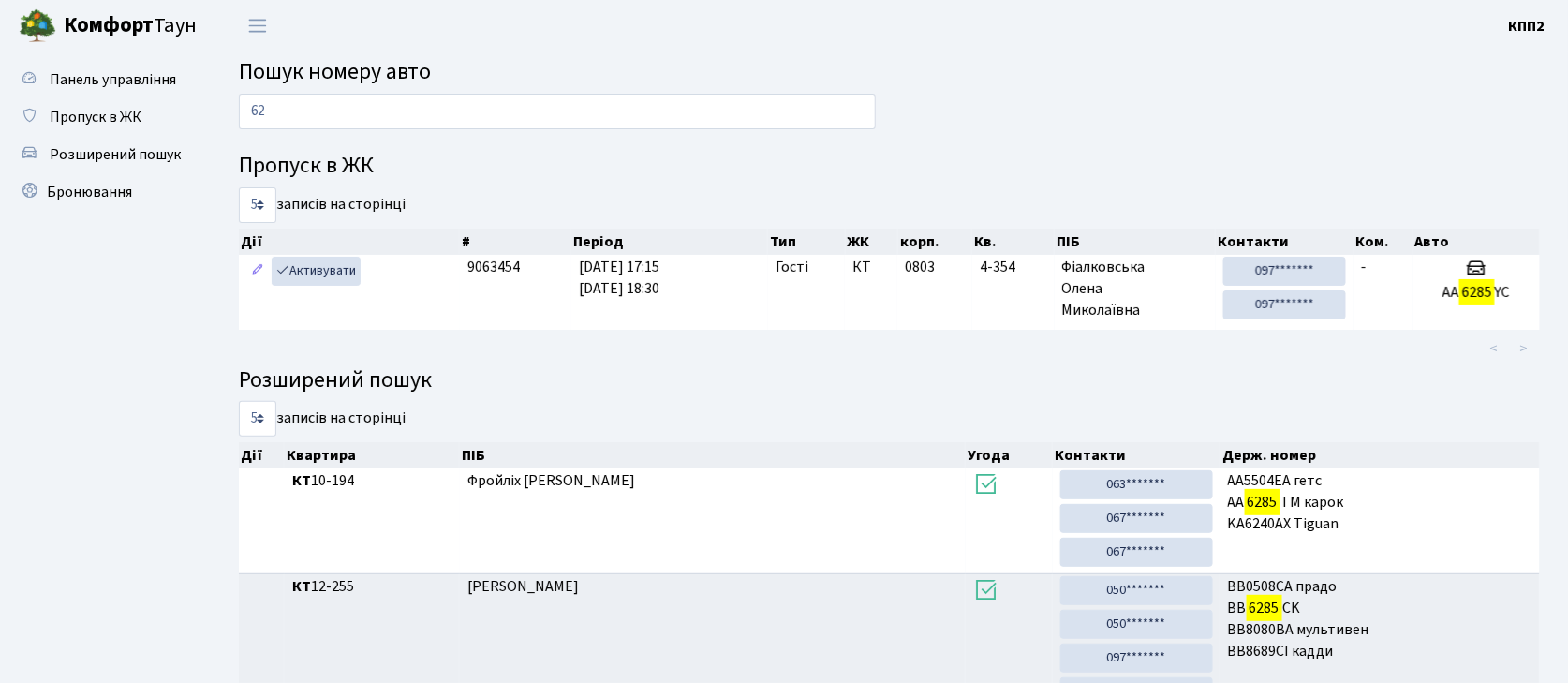
type input "6"
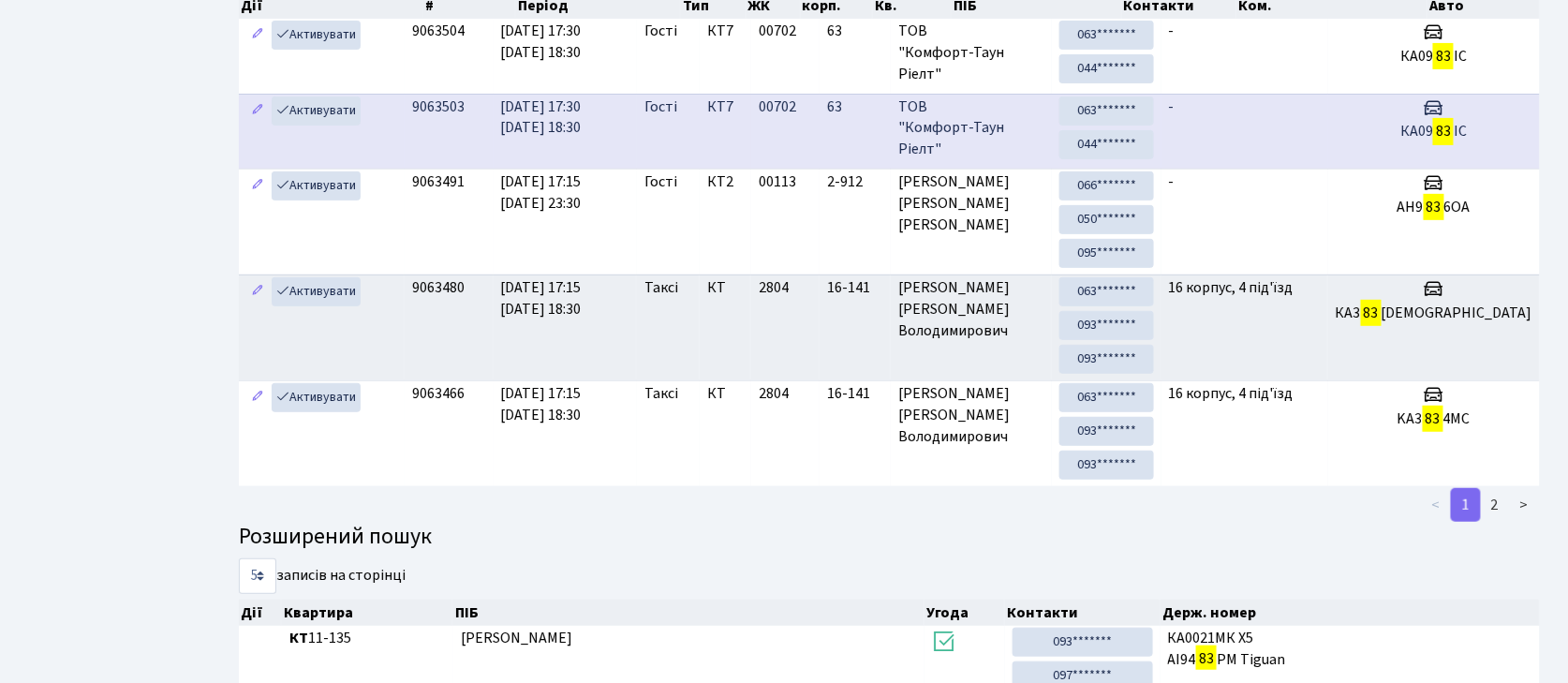
scroll to position [250, 0]
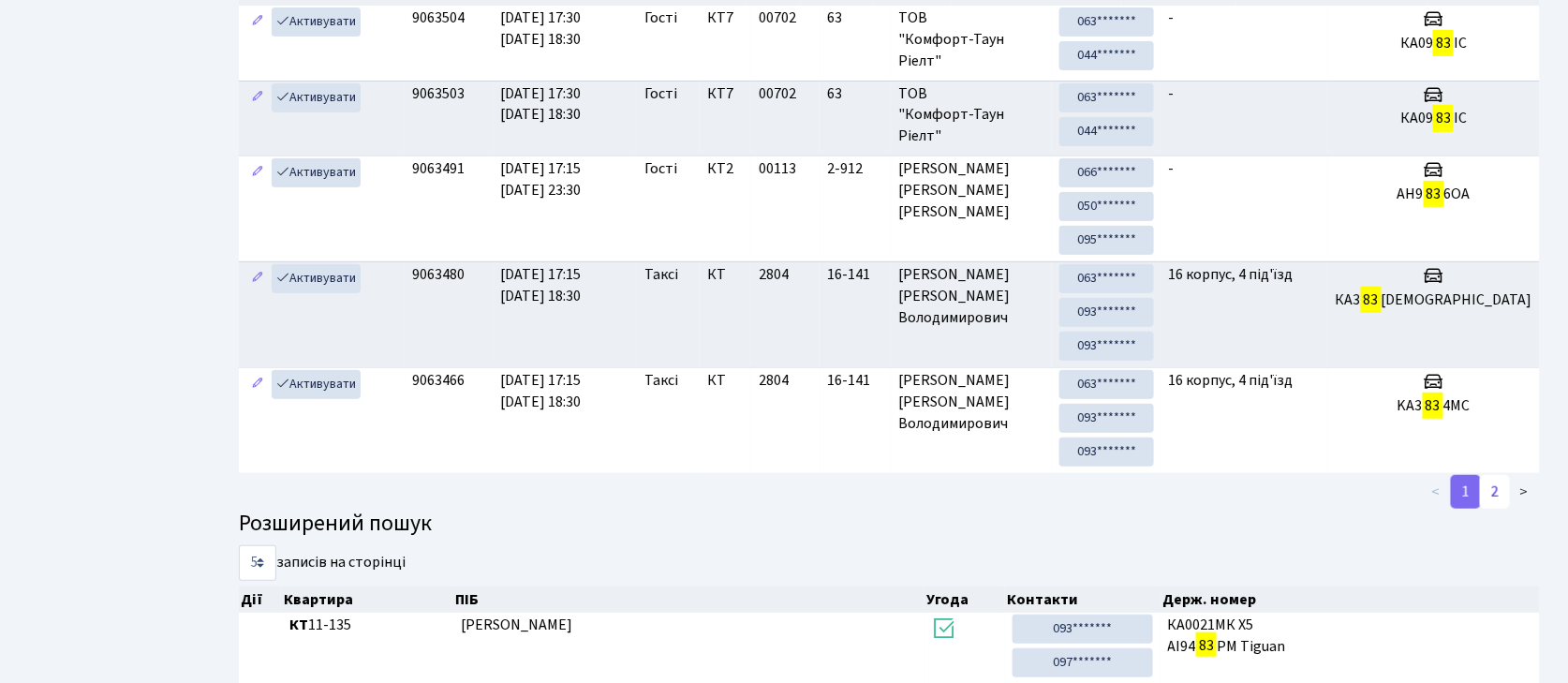
click at [1491, 488] on link "2" at bounding box center [1495, 492] width 30 height 34
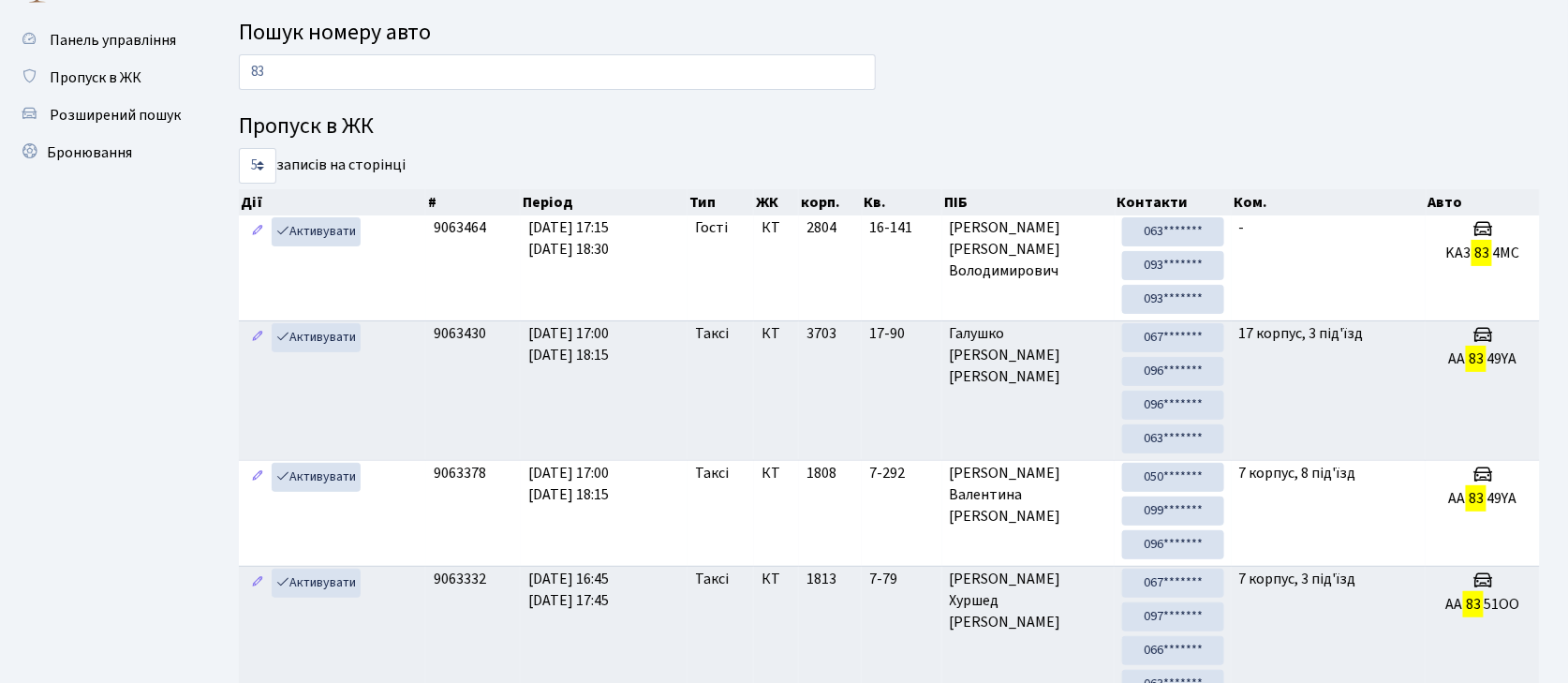
scroll to position [0, 0]
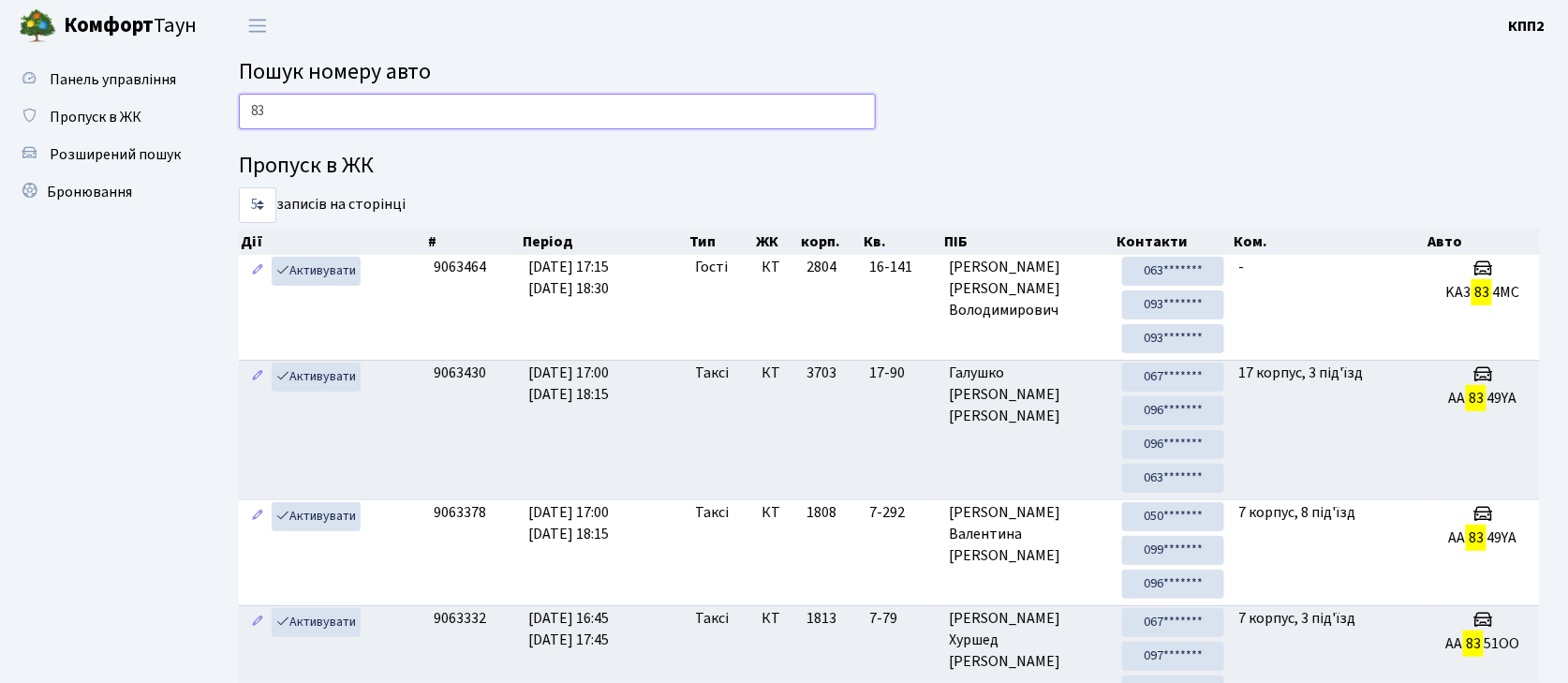
click at [605, 94] on input "83" at bounding box center [557, 112] width 637 height 36
type input "8"
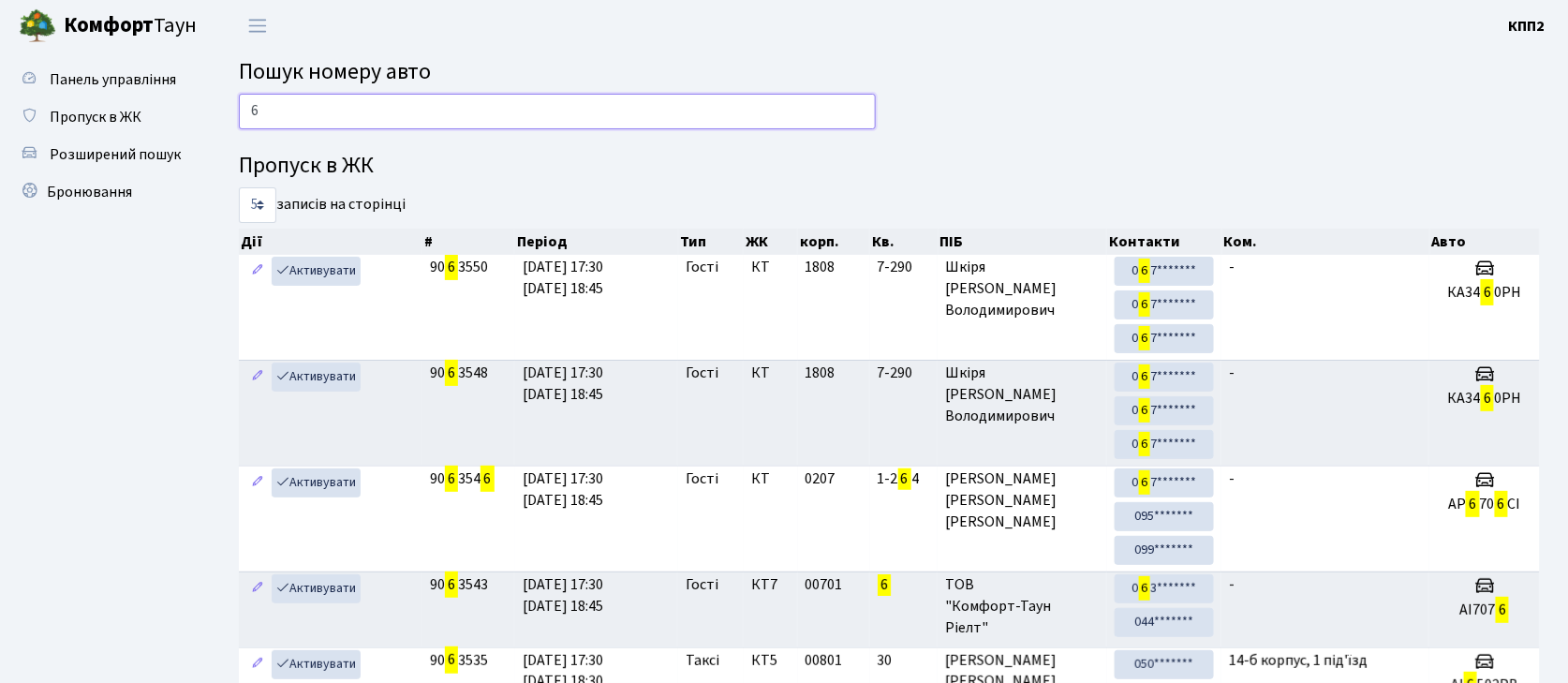
type input "6"
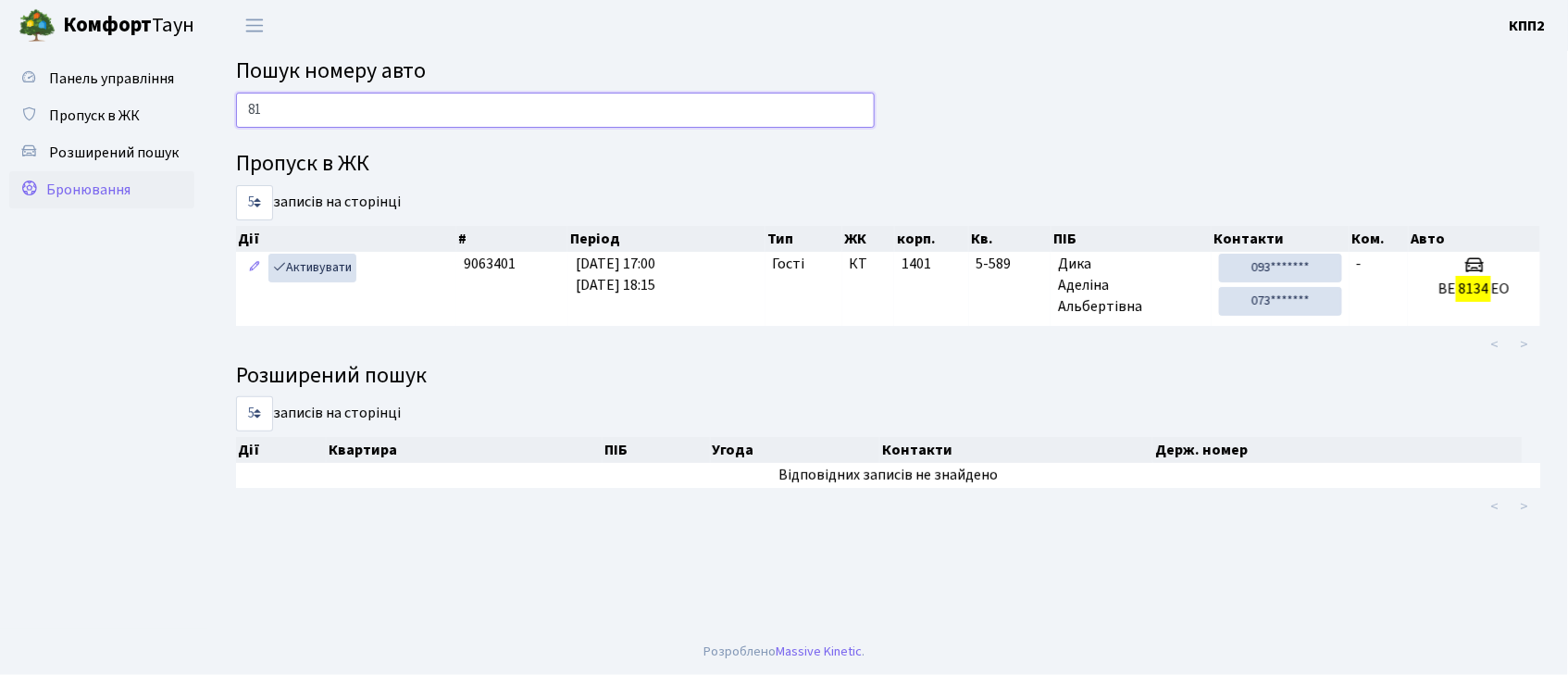
type input "8"
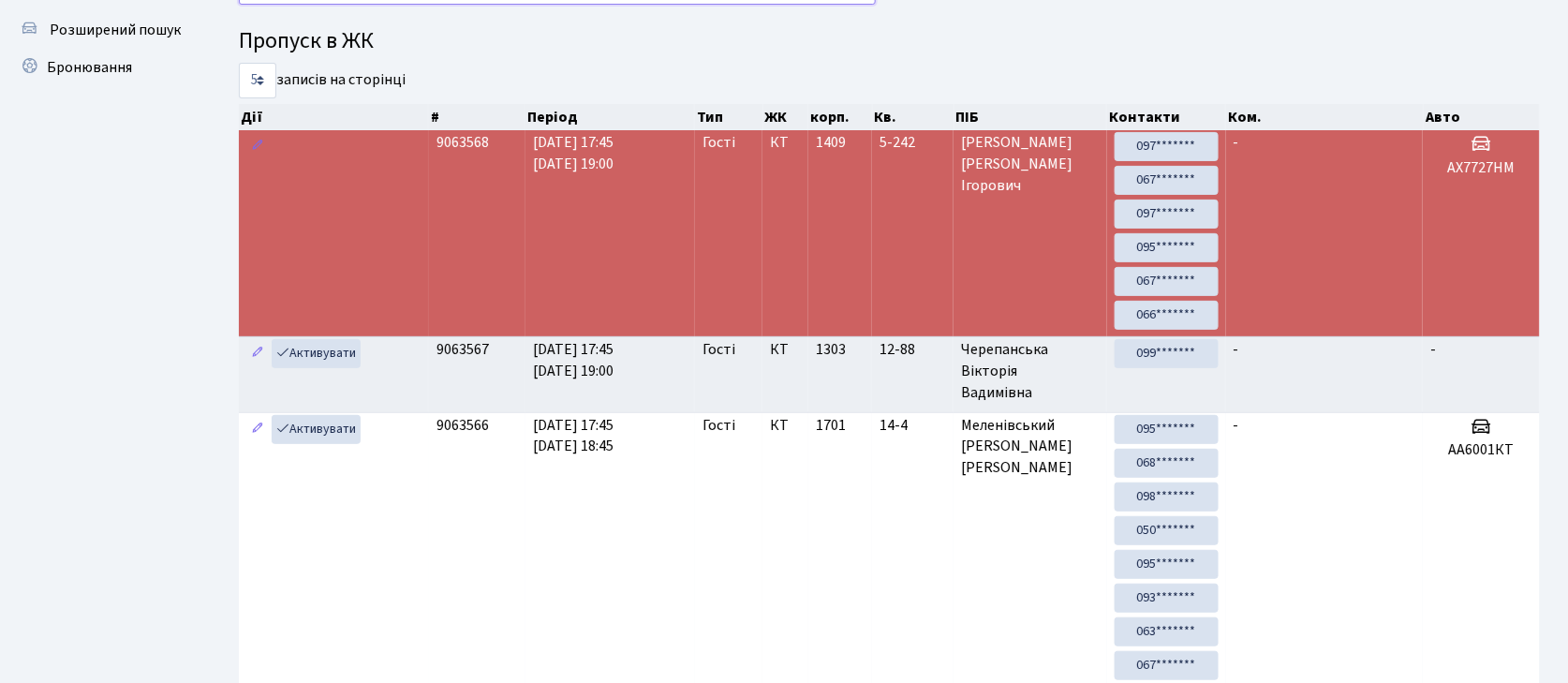
scroll to position [1, 0]
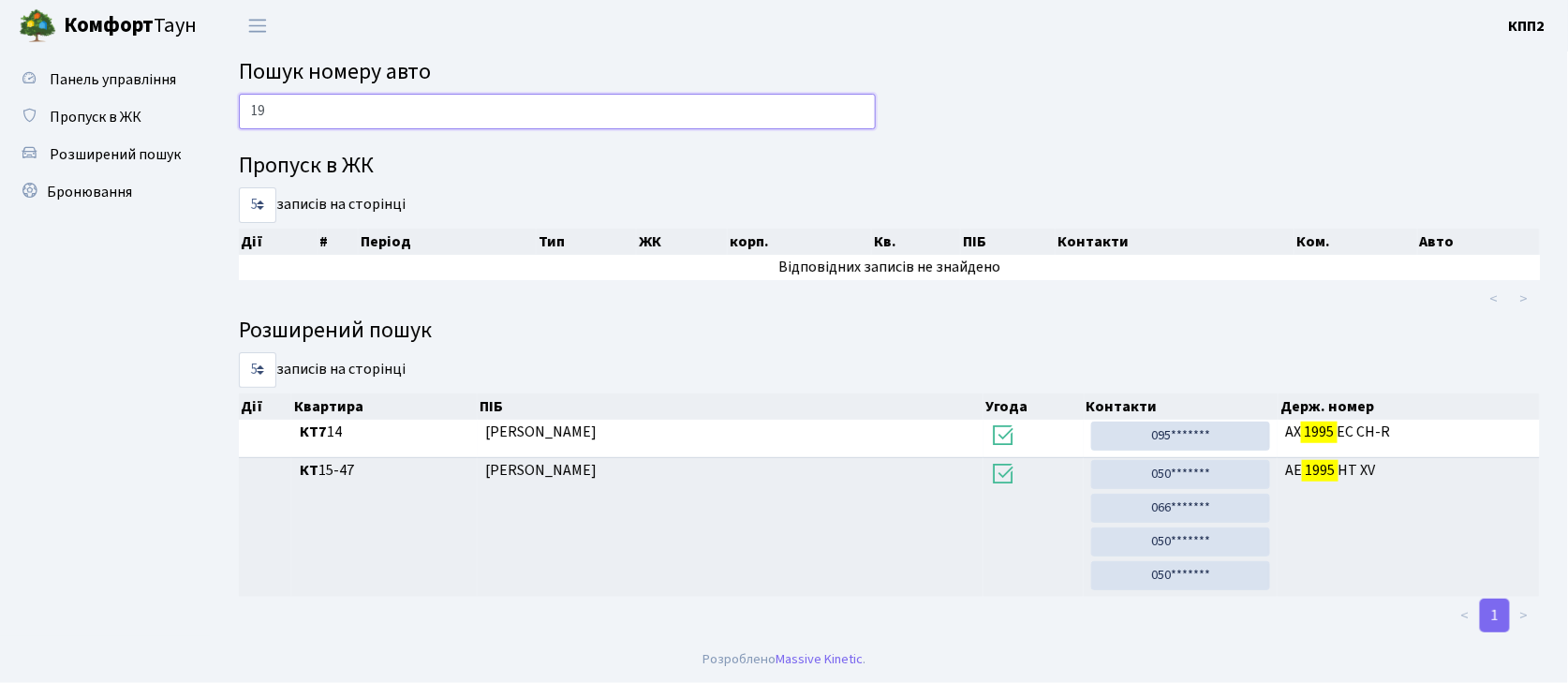
type input "1"
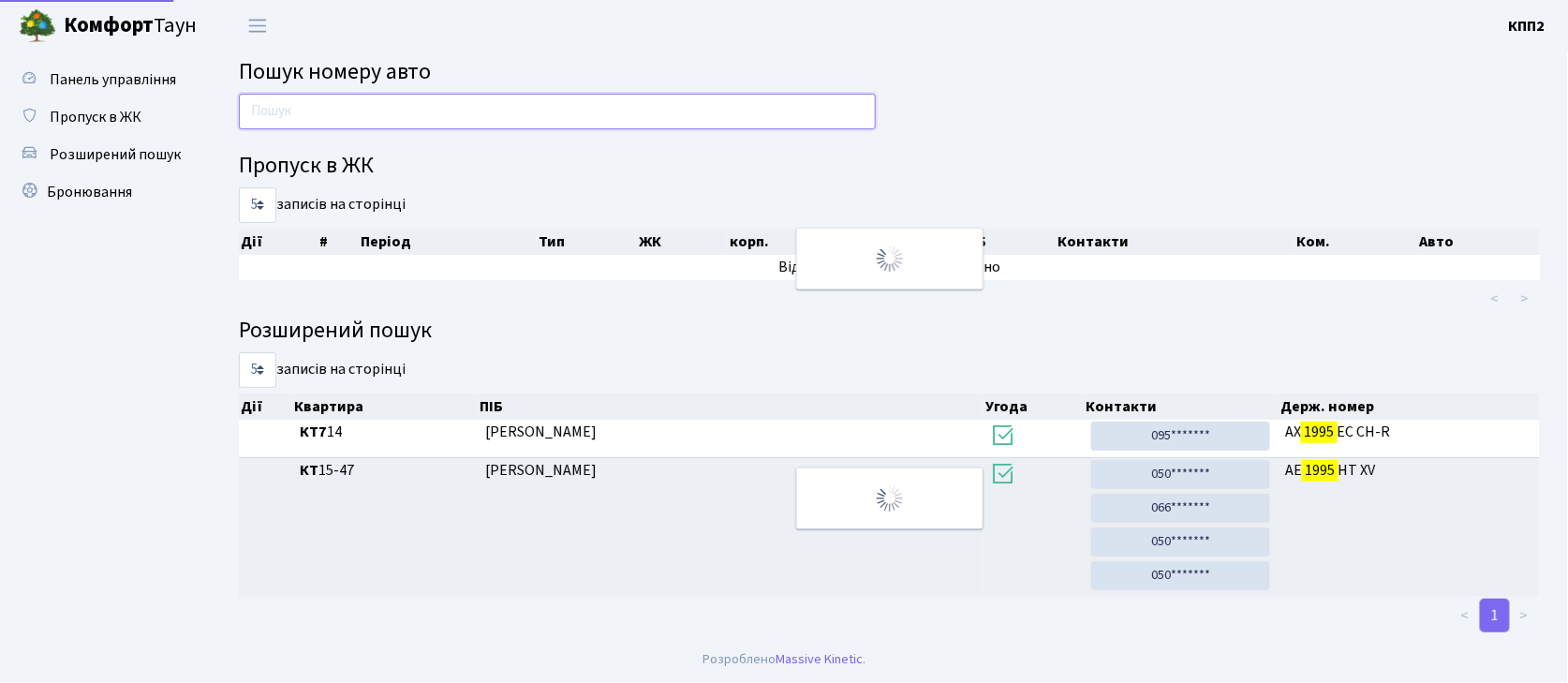
scroll to position [125, 0]
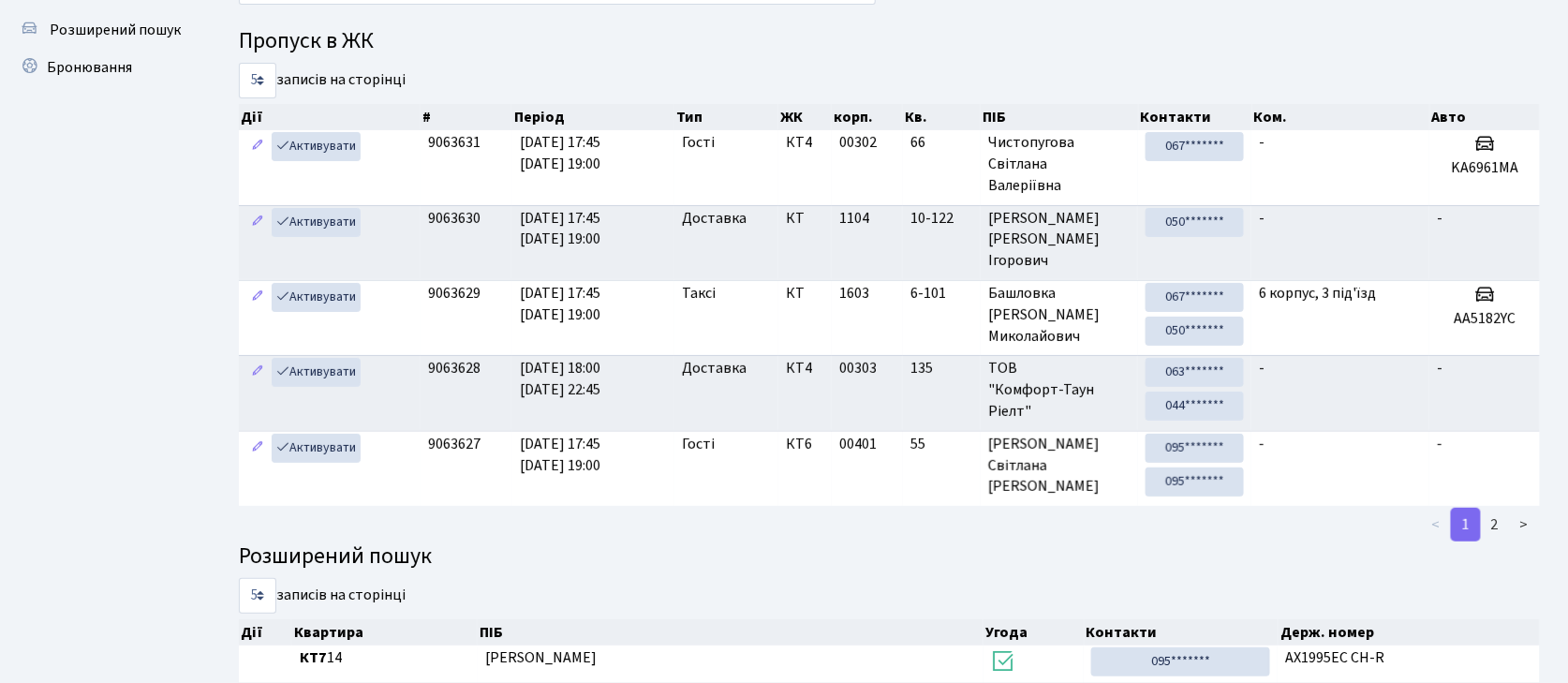
click at [38, 298] on ul "Панель управління Пропуск в ЖК Розширений пошук Бронювання" at bounding box center [103, 393] width 188 height 915
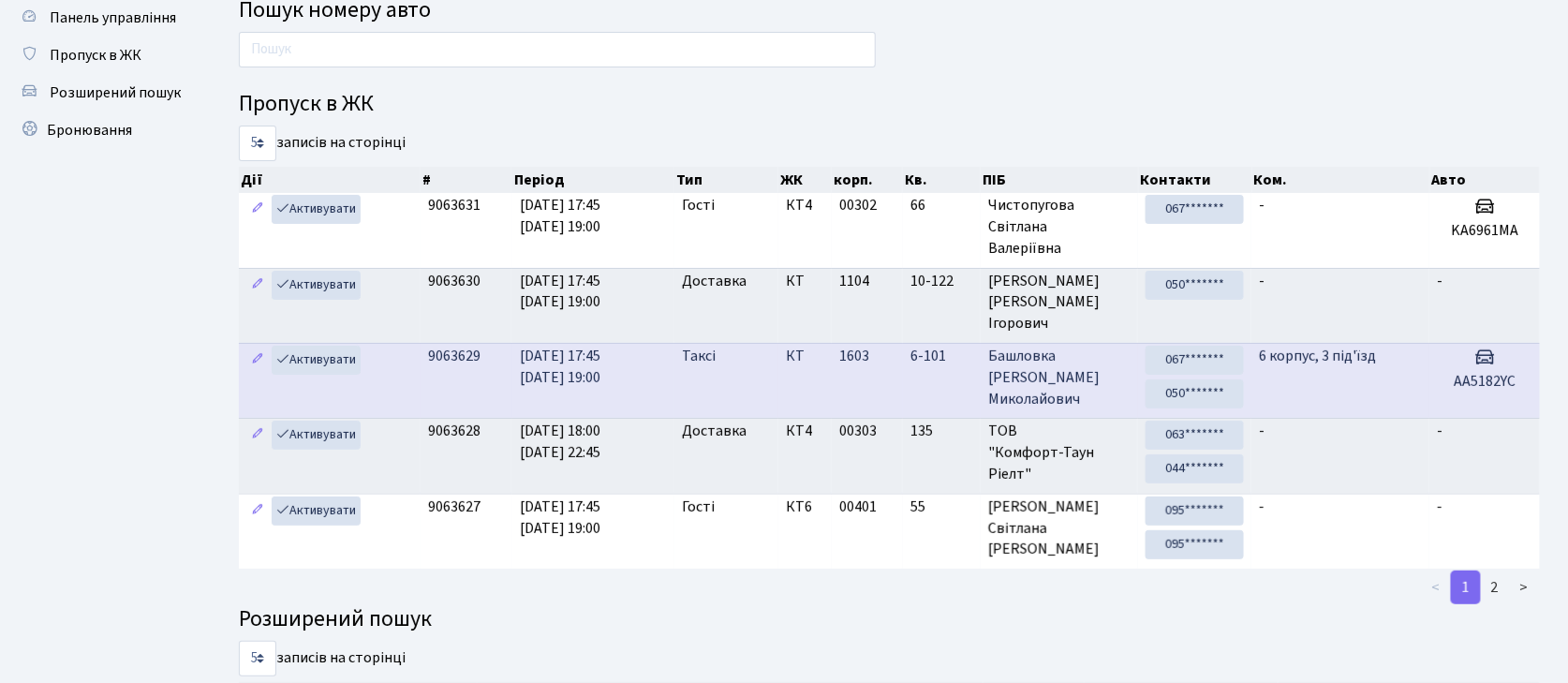
scroll to position [0, 0]
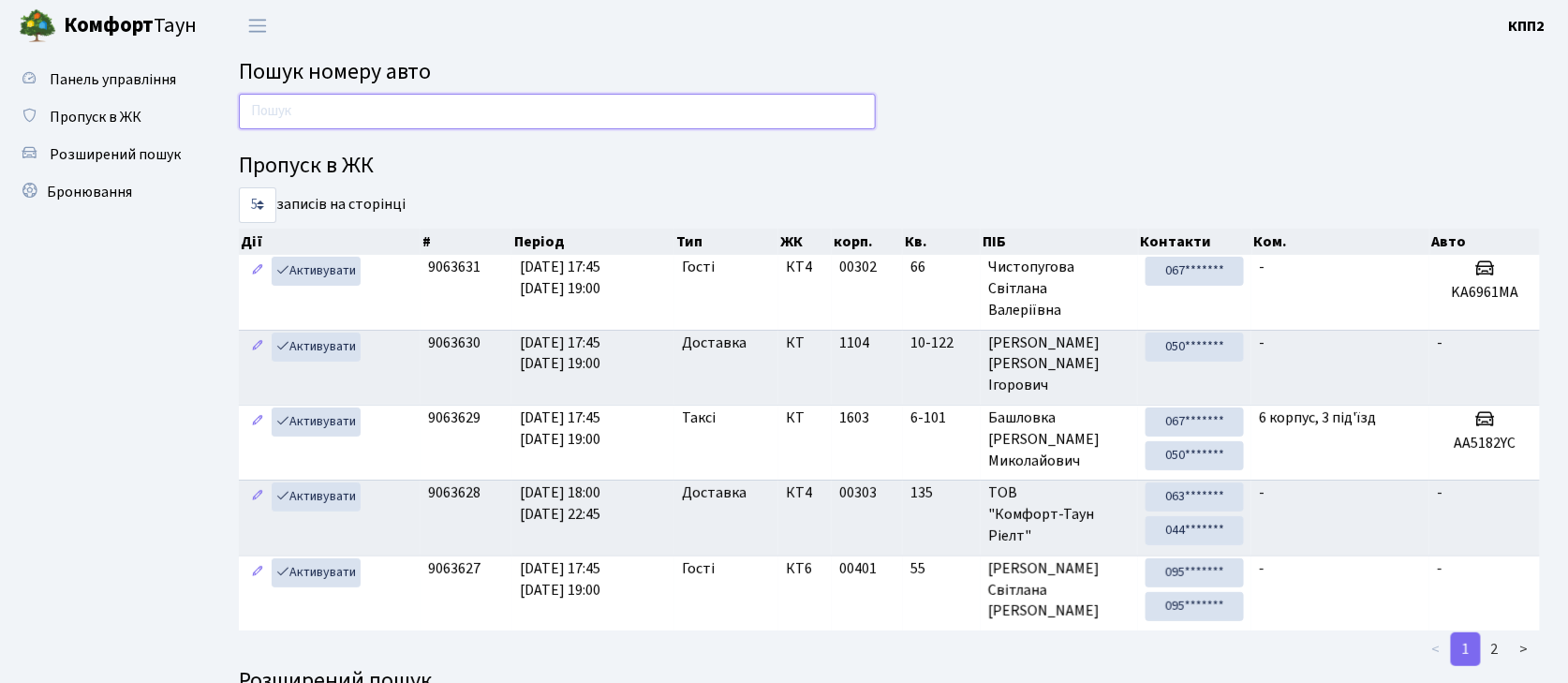
click at [420, 124] on input "text" at bounding box center [557, 112] width 637 height 36
click at [371, 114] on input "text" at bounding box center [557, 112] width 637 height 36
type input "9"
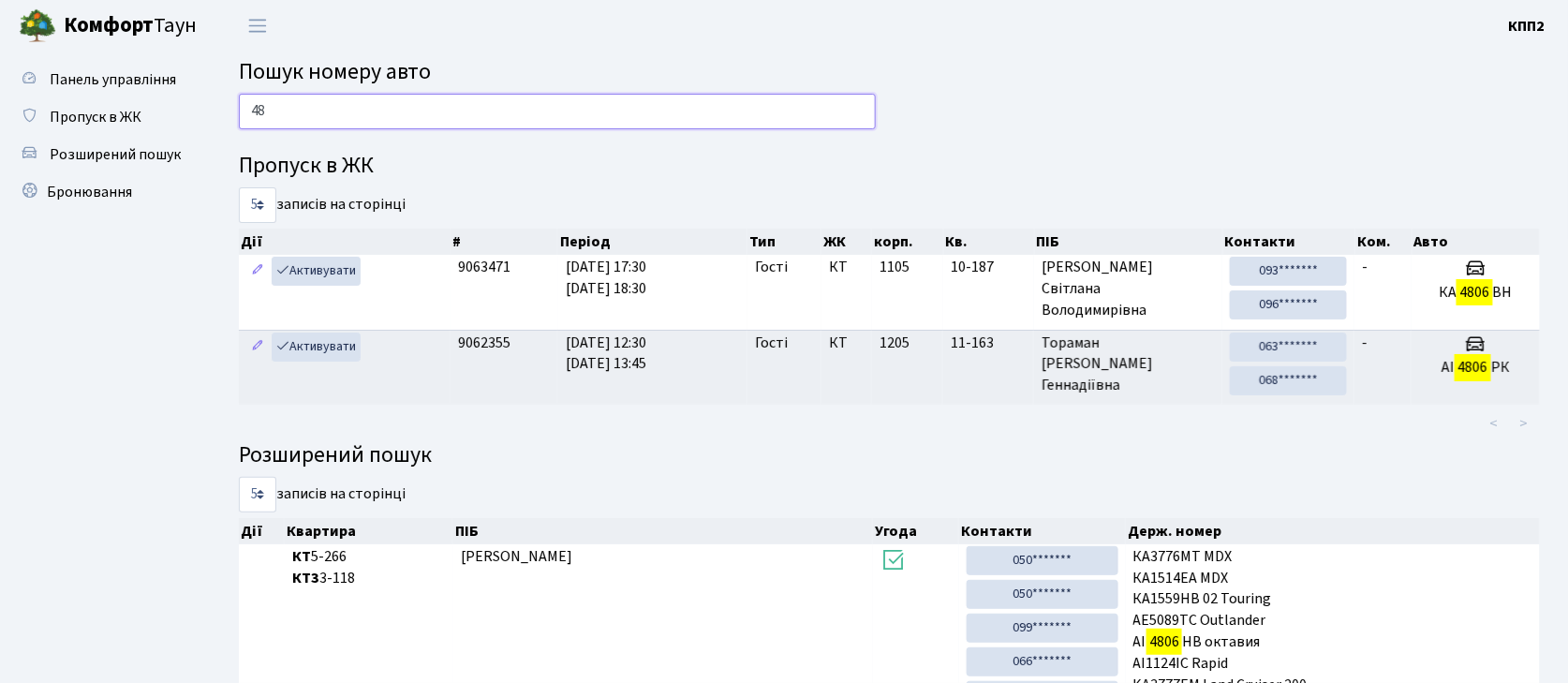
type input "4"
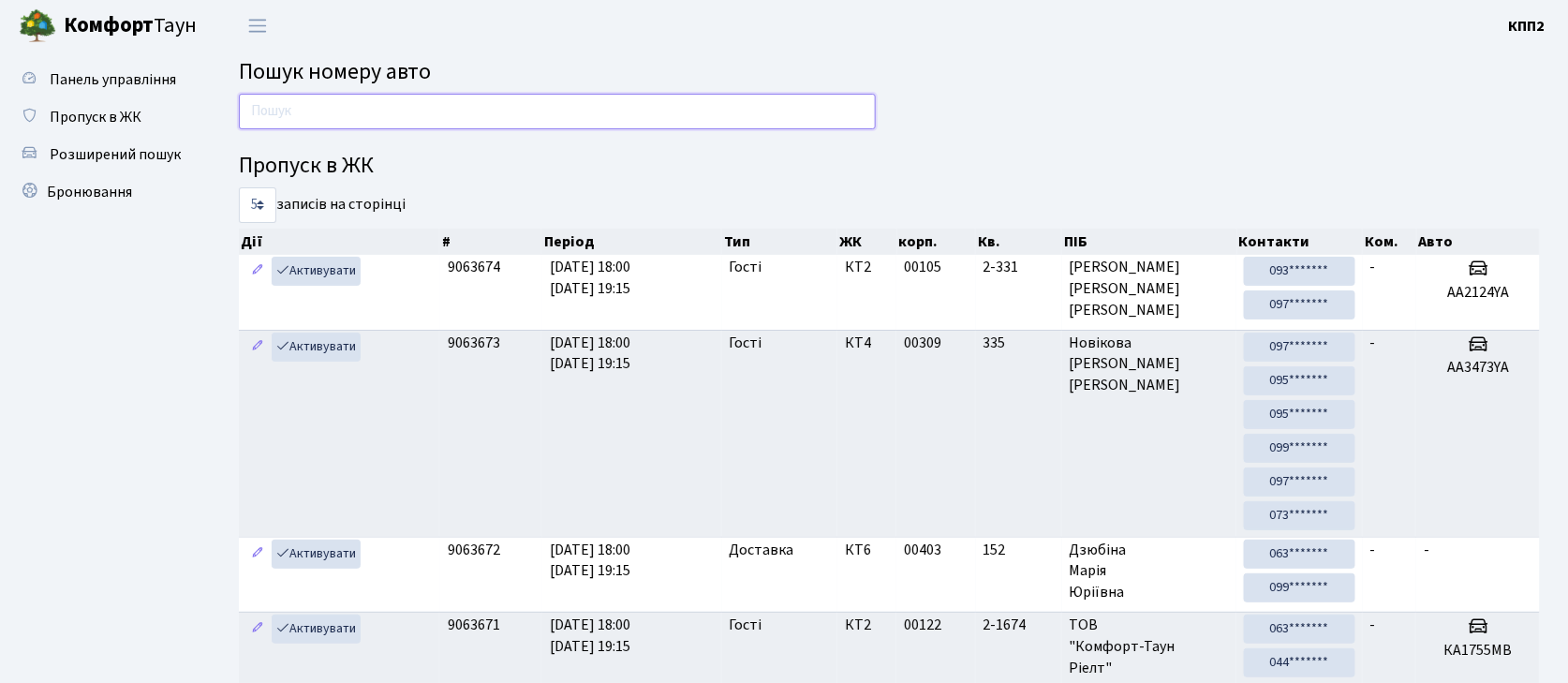
click at [770, 106] on input "text" at bounding box center [557, 112] width 637 height 36
